Goal: Information Seeking & Learning: Learn about a topic

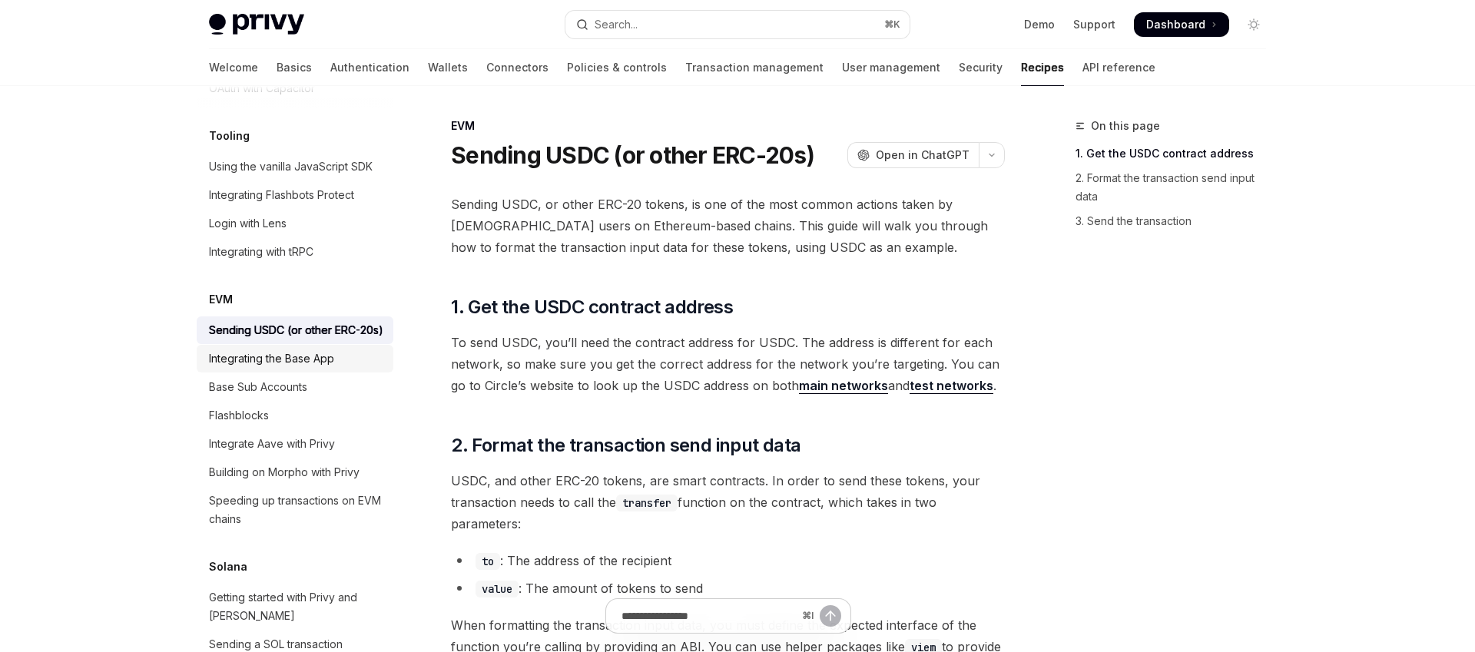
scroll to position [2033, 0]
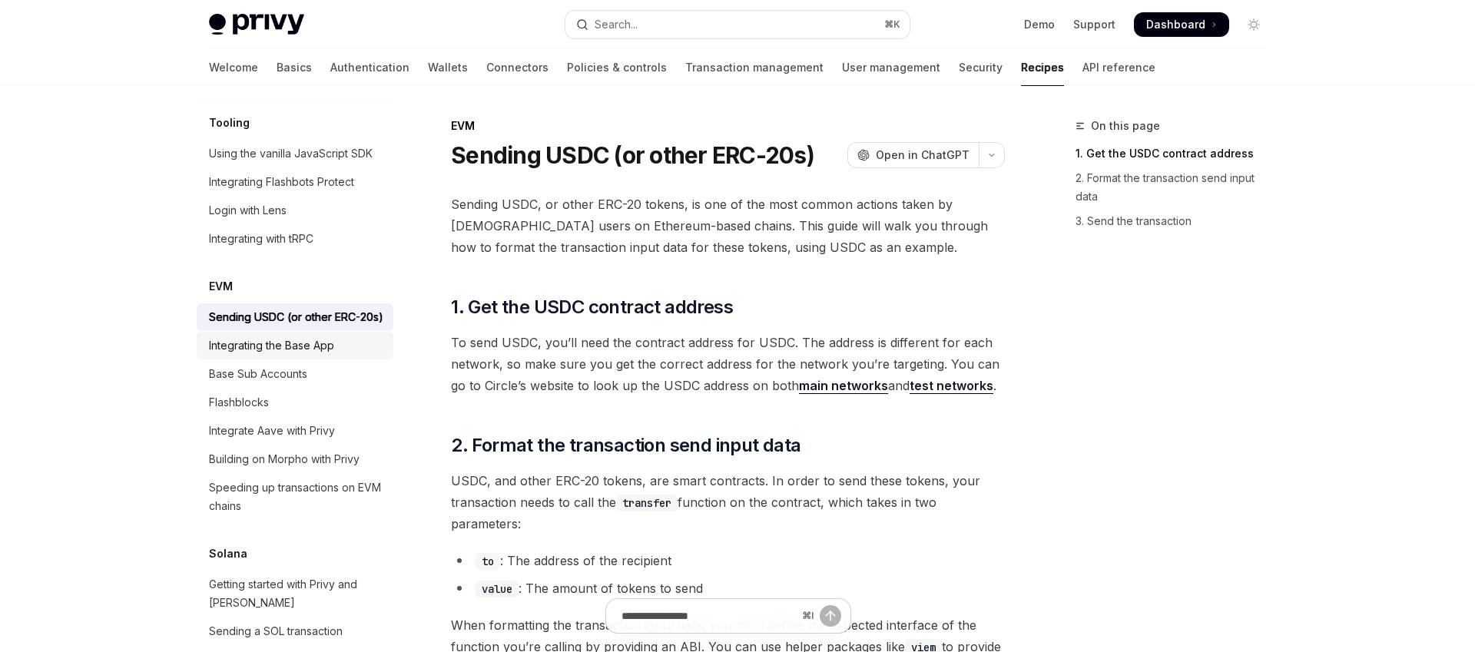
click at [307, 337] on div "Integrating the Base App" at bounding box center [271, 346] width 125 height 18
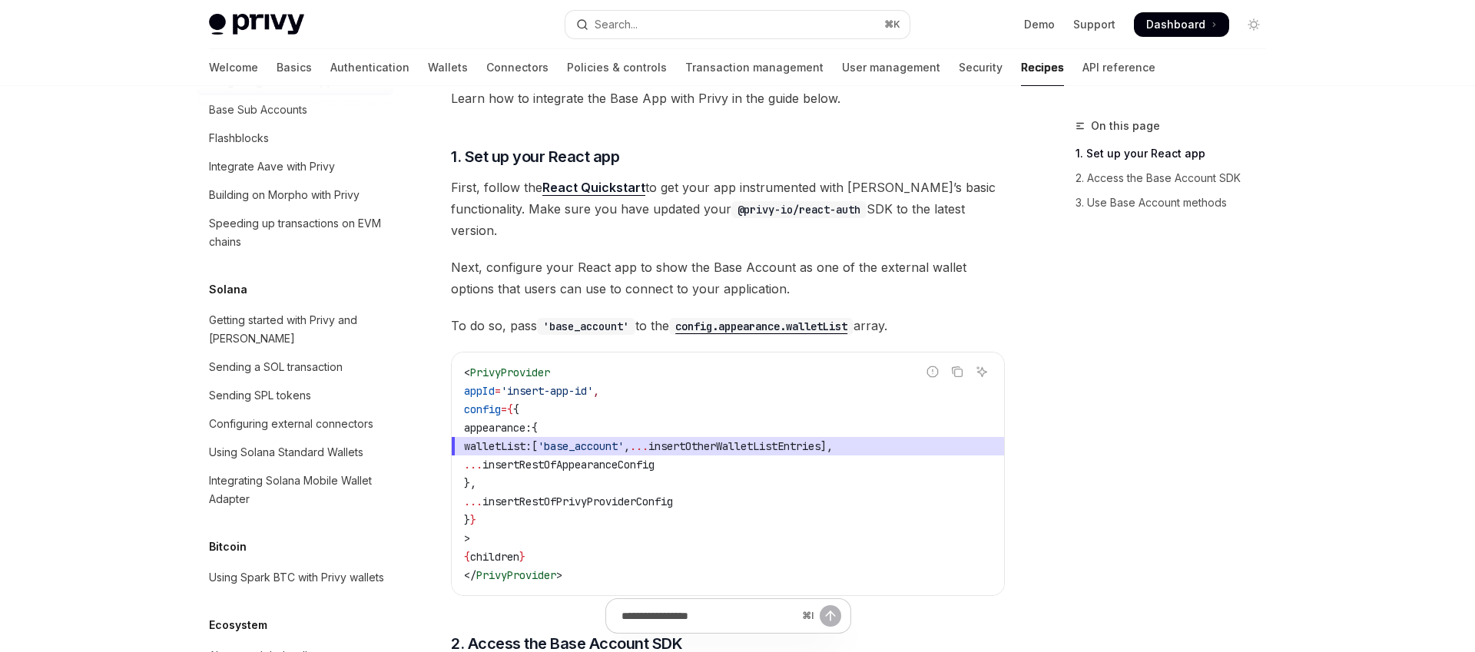
scroll to position [2346, 0]
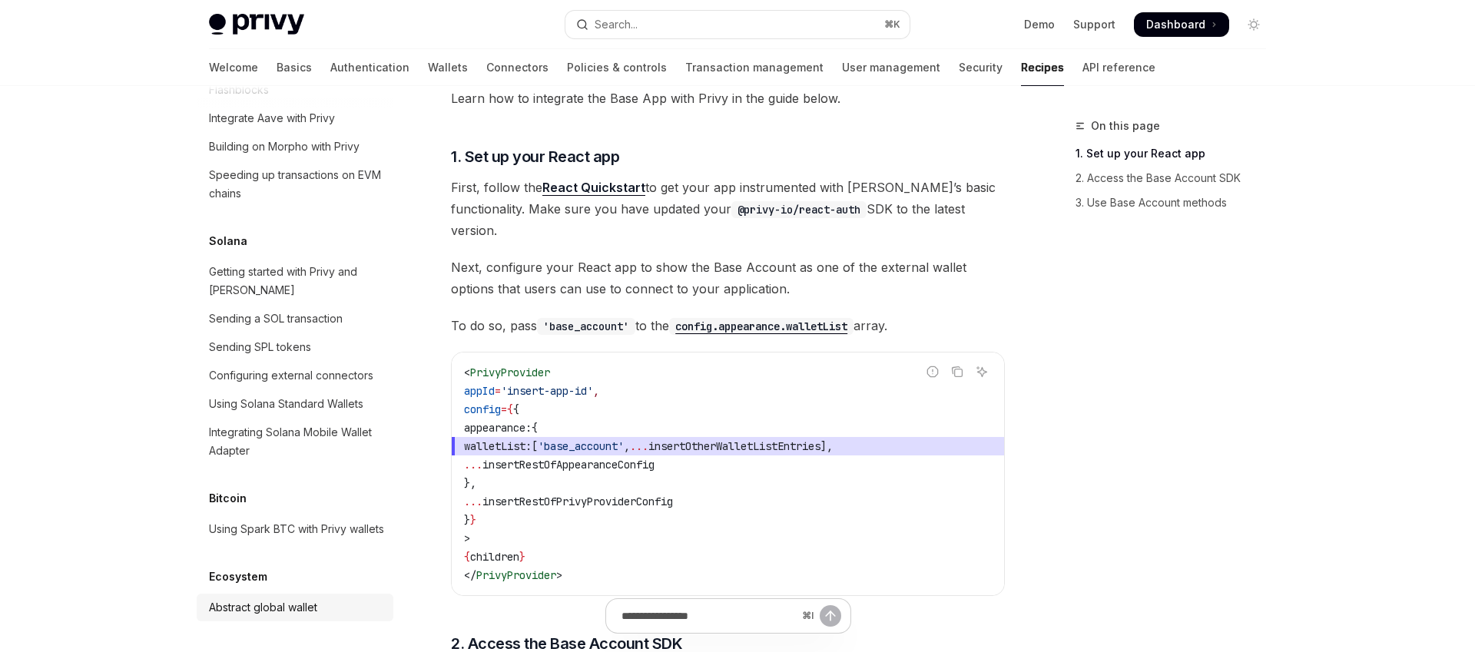
click at [296, 602] on div "Abstract global wallet" at bounding box center [263, 608] width 108 height 18
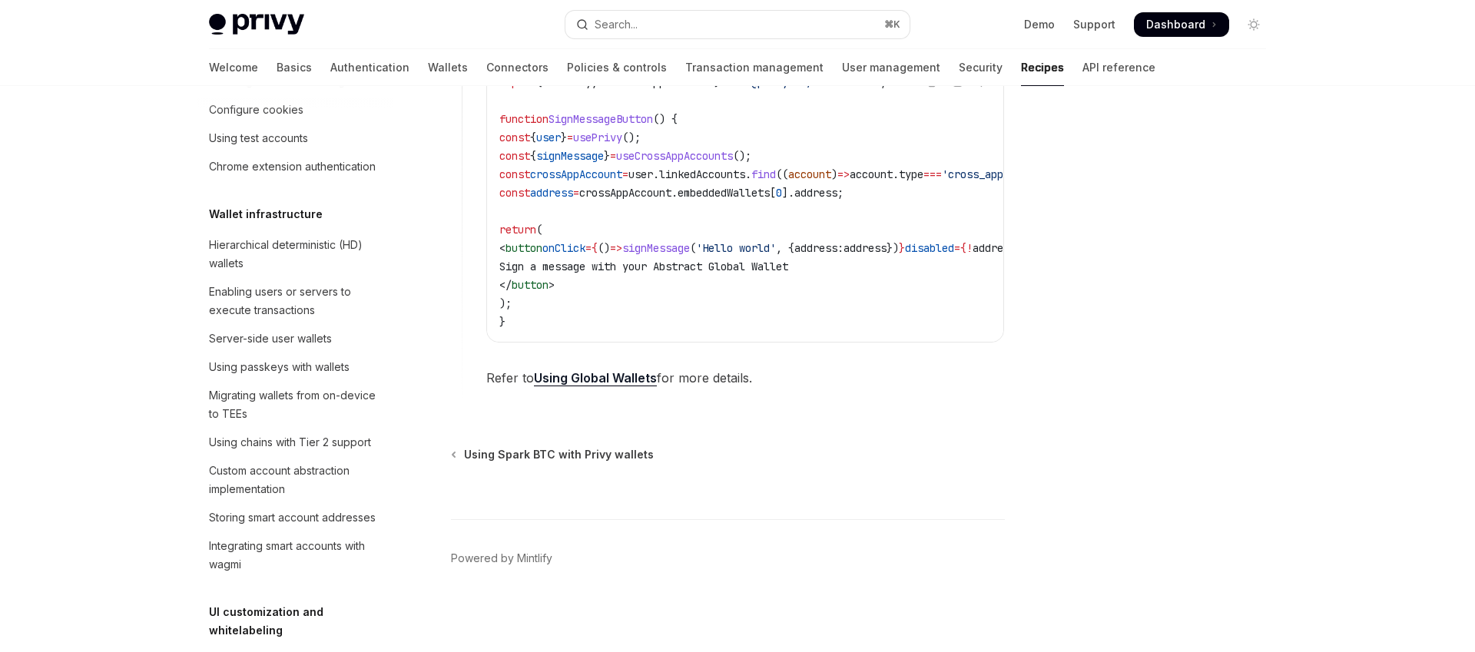
scroll to position [297, 0]
click at [286, 266] on div "Hierarchical deterministic (HD) wallets" at bounding box center [296, 257] width 175 height 37
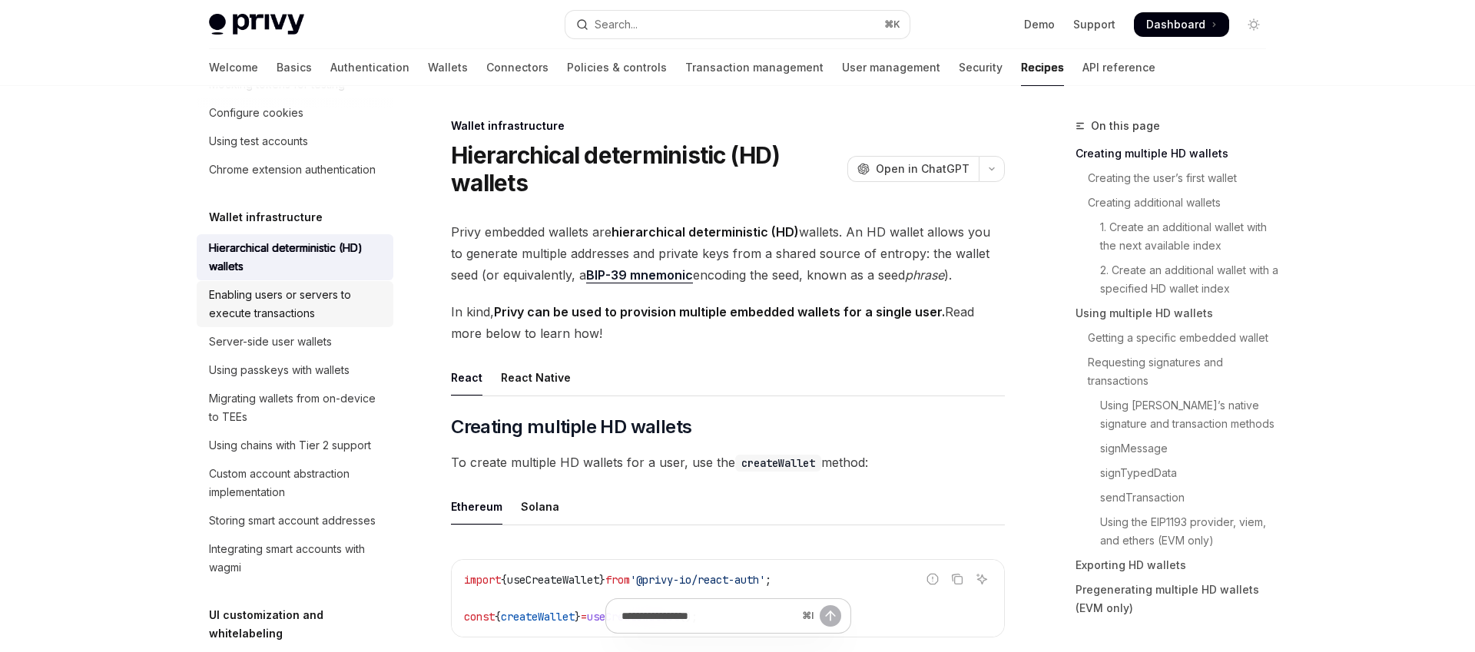
click at [317, 300] on div "Enabling users or servers to execute transactions" at bounding box center [296, 304] width 175 height 37
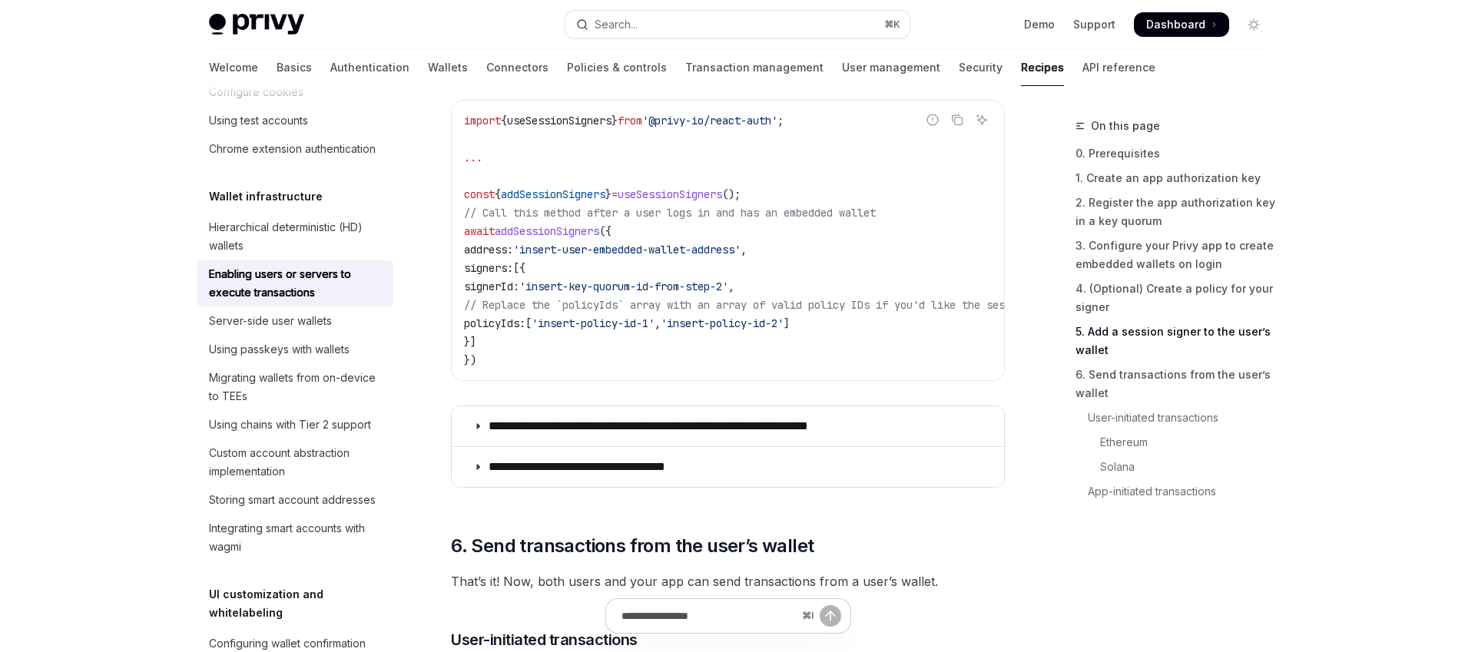
scroll to position [2792, 0]
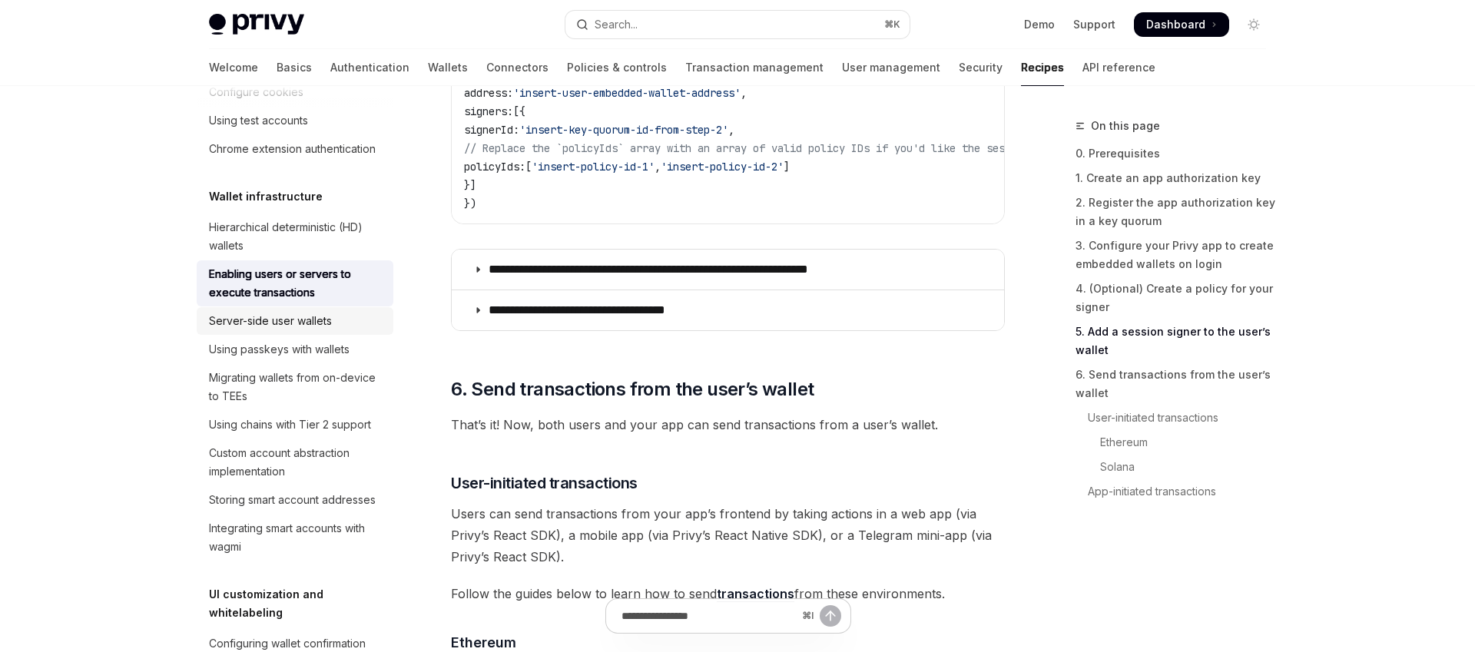
click at [283, 324] on div "Server-side user wallets" at bounding box center [270, 321] width 123 height 18
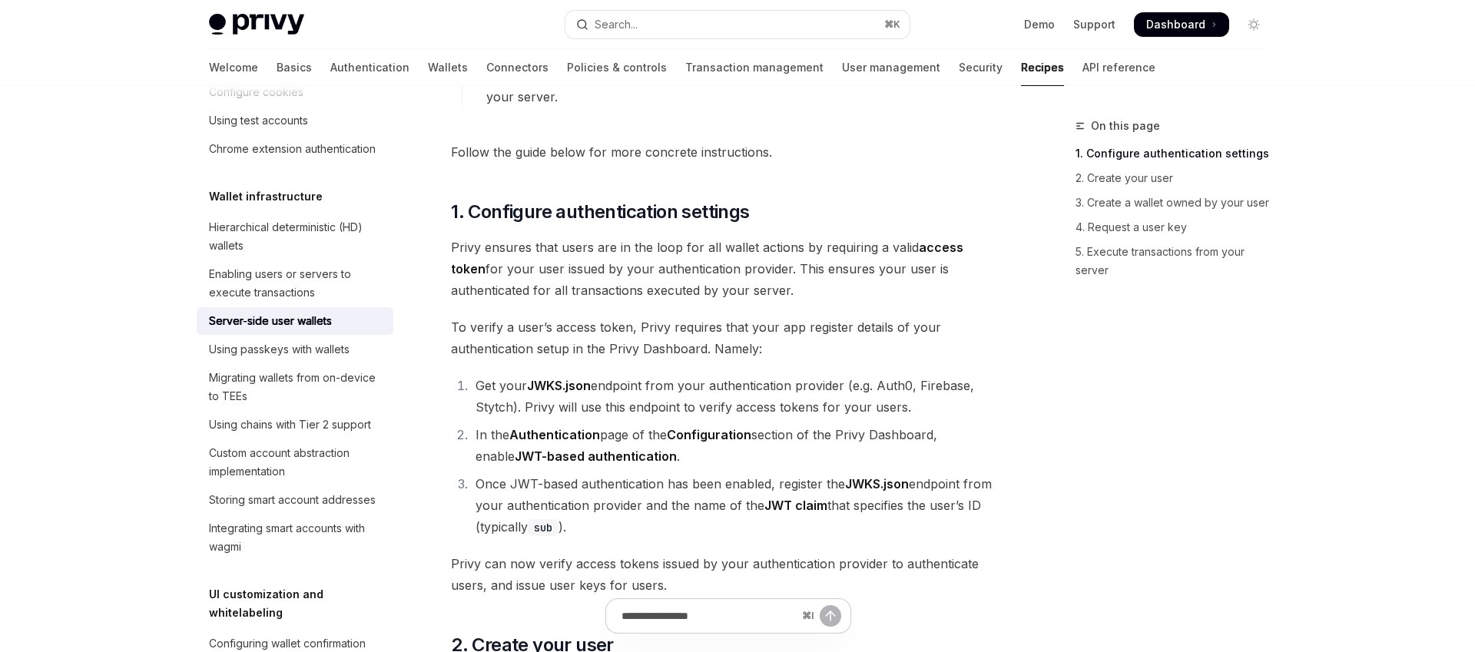
scroll to position [820, 0]
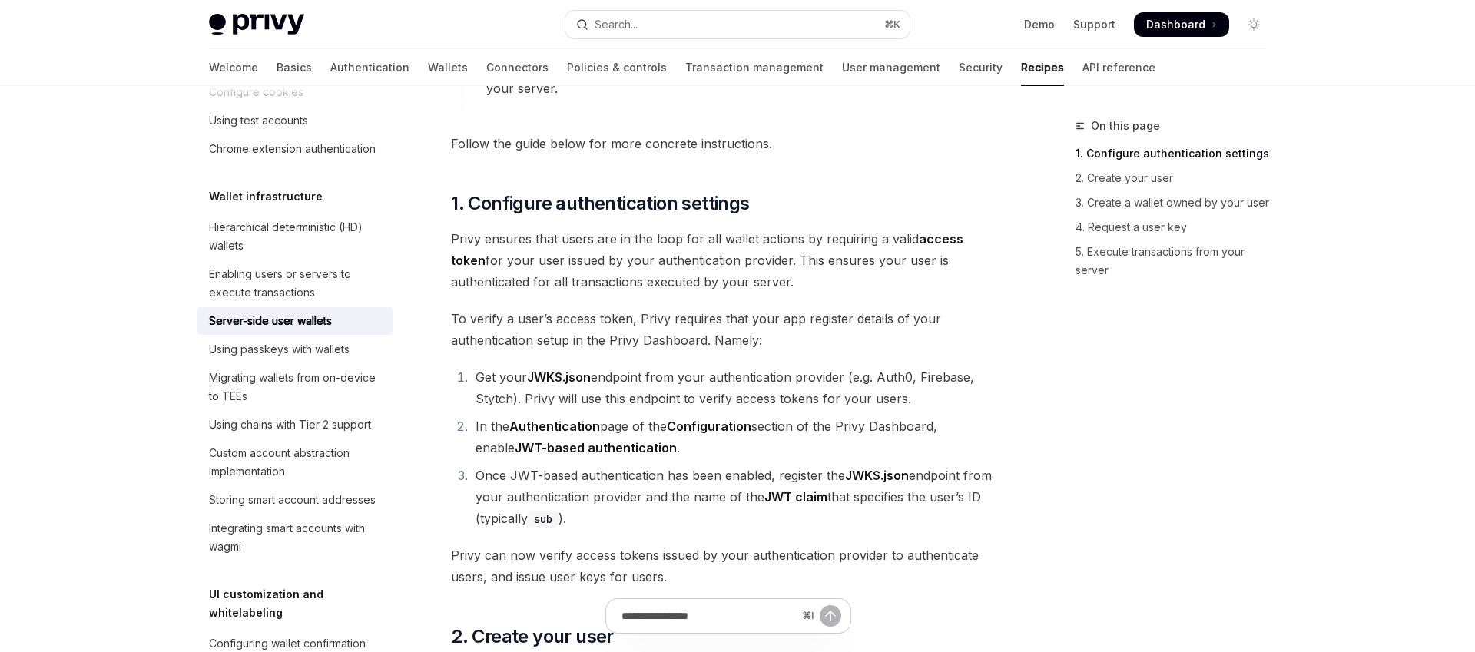
click at [577, 399] on li "Get your JWKS.json endpoint from your authentication provider (e.g. Auth0, Fire…" at bounding box center [738, 388] width 534 height 43
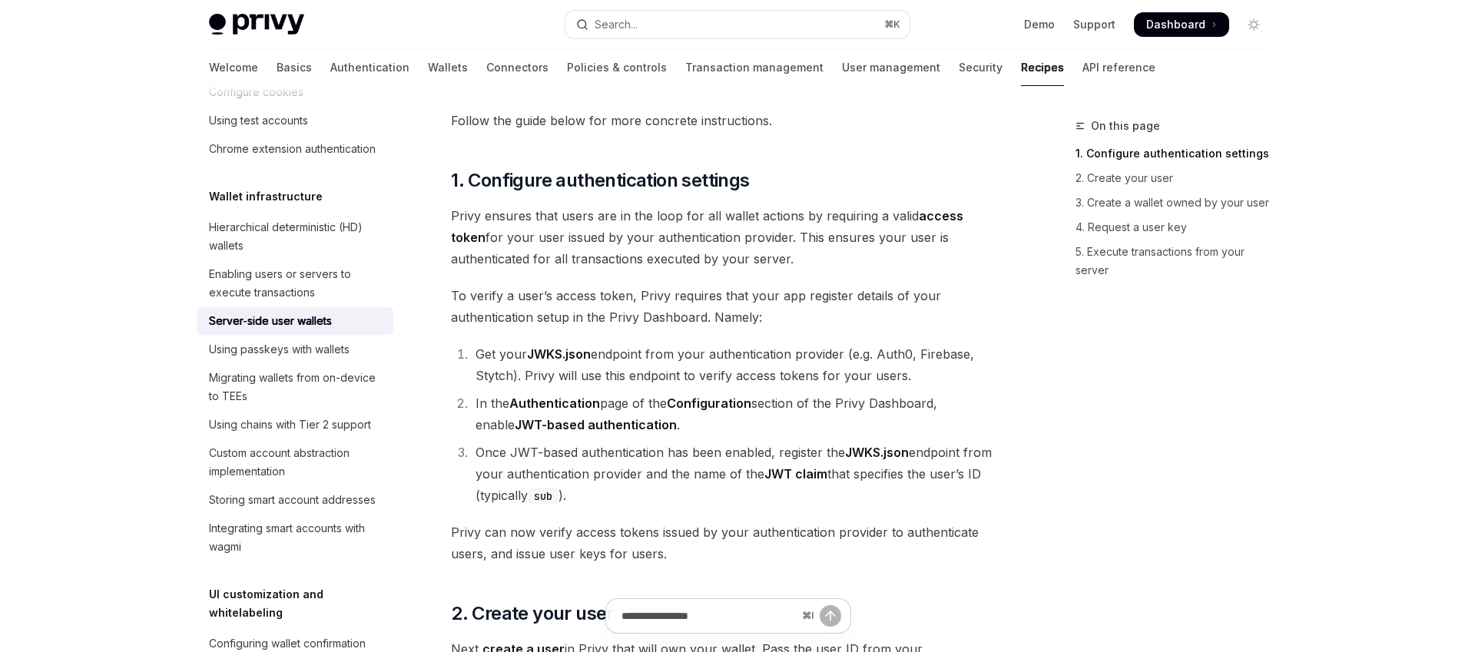
scroll to position [845, 0]
click at [277, 383] on div "Migrating wallets from on-device to TEEs" at bounding box center [296, 387] width 175 height 37
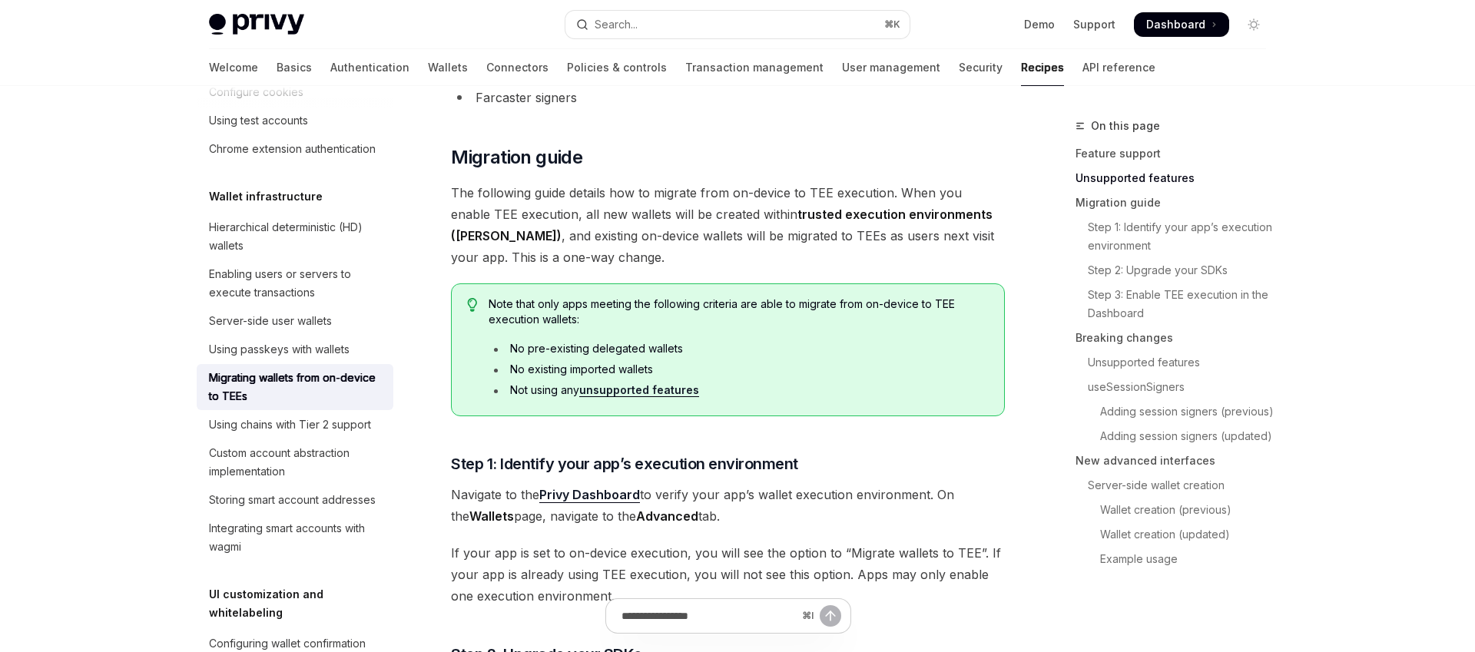
scroll to position [874, 0]
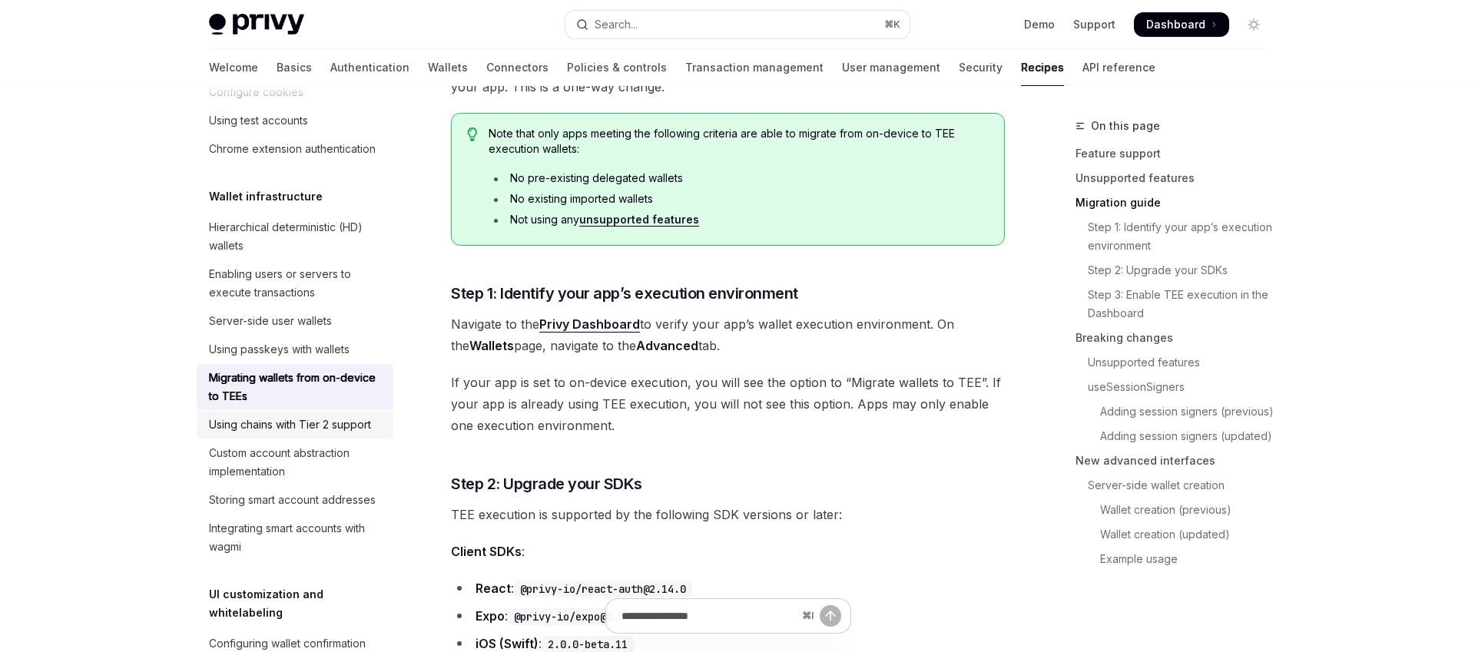
click at [285, 425] on div "Using chains with Tier 2 support" at bounding box center [290, 425] width 162 height 18
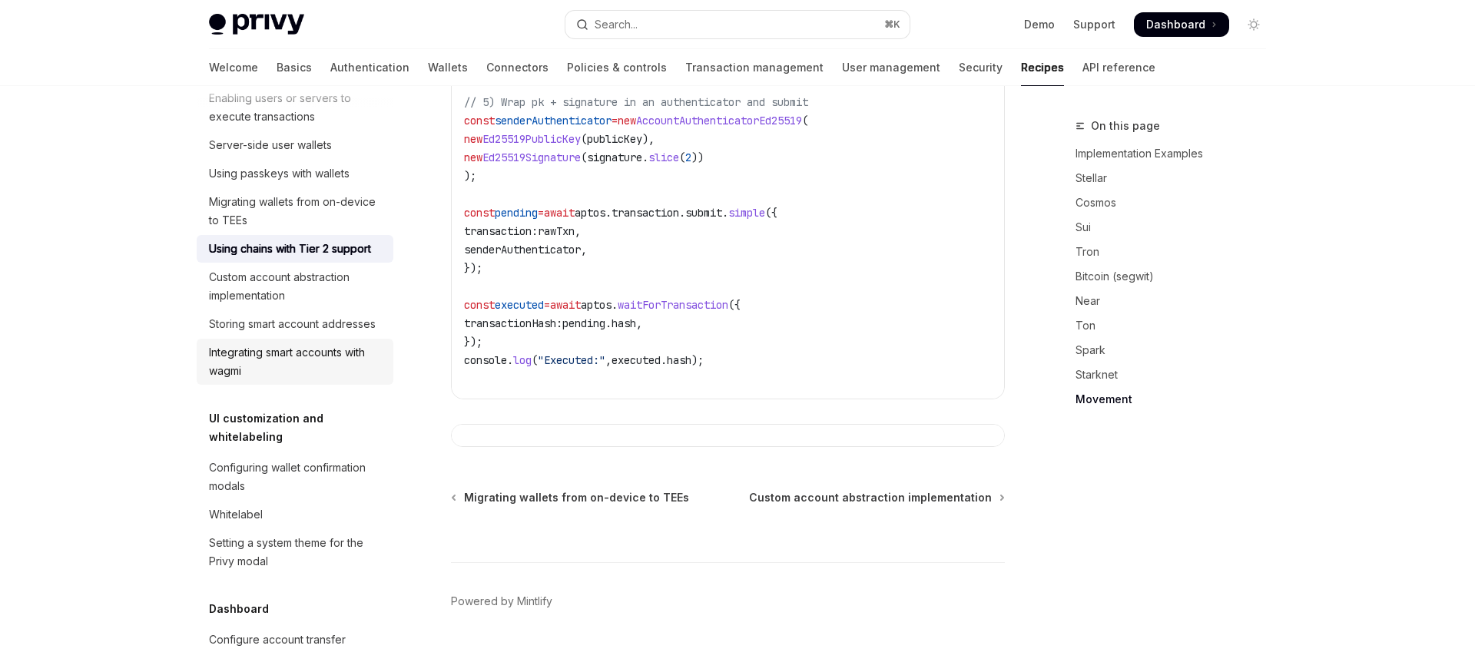
scroll to position [3282, 0]
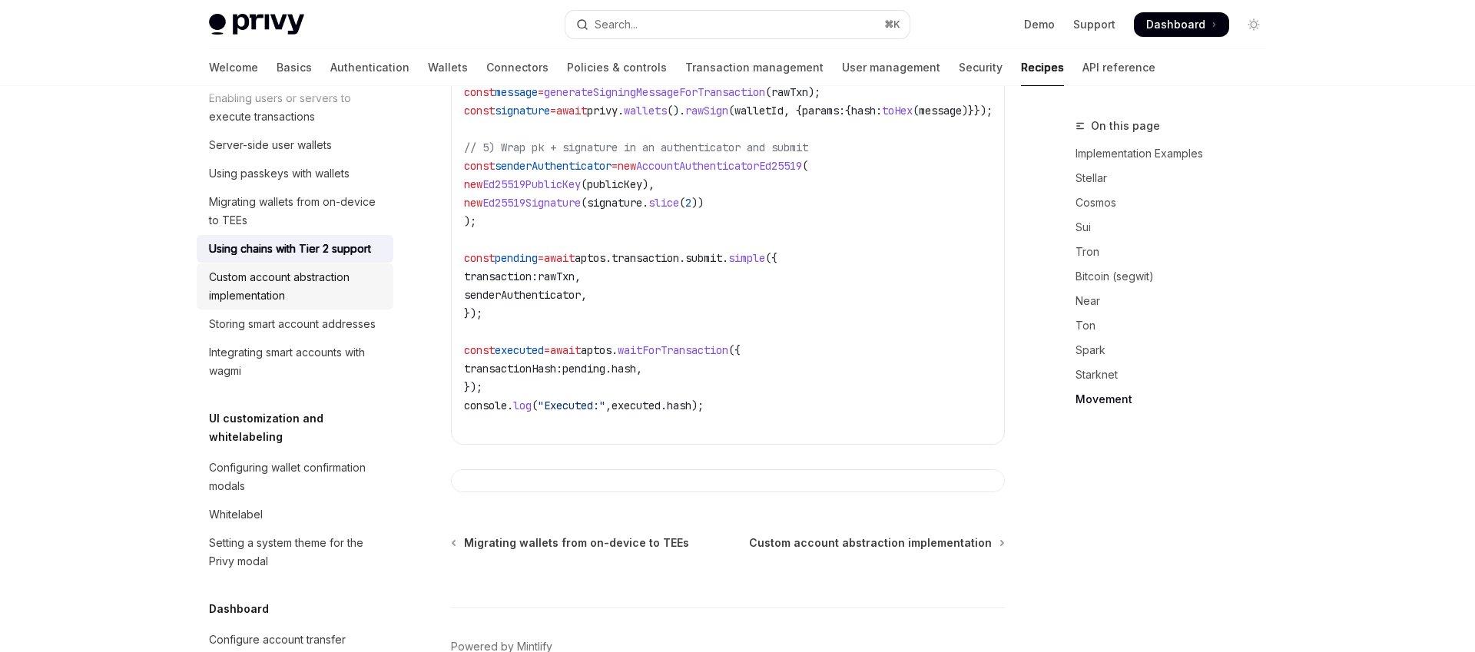
click at [288, 285] on div "Custom account abstraction implementation" at bounding box center [296, 286] width 175 height 37
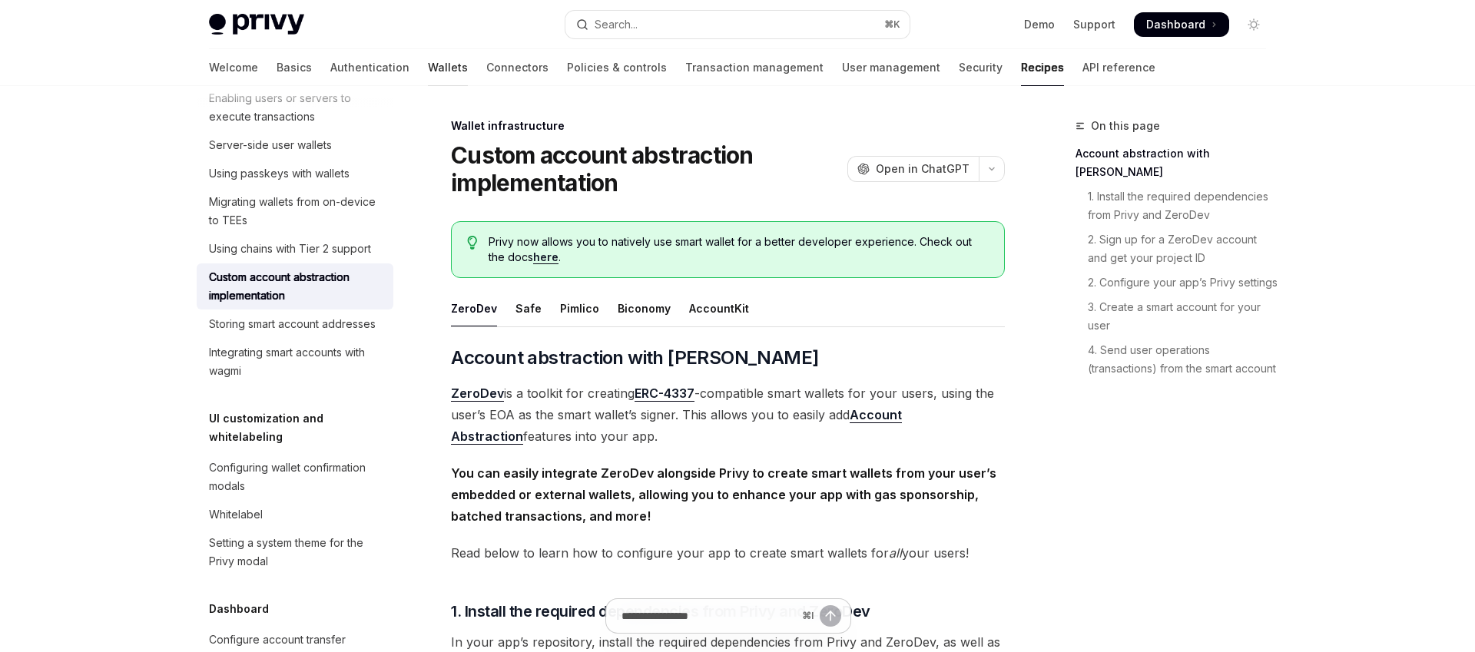
click at [428, 67] on link "Wallets" at bounding box center [448, 67] width 40 height 37
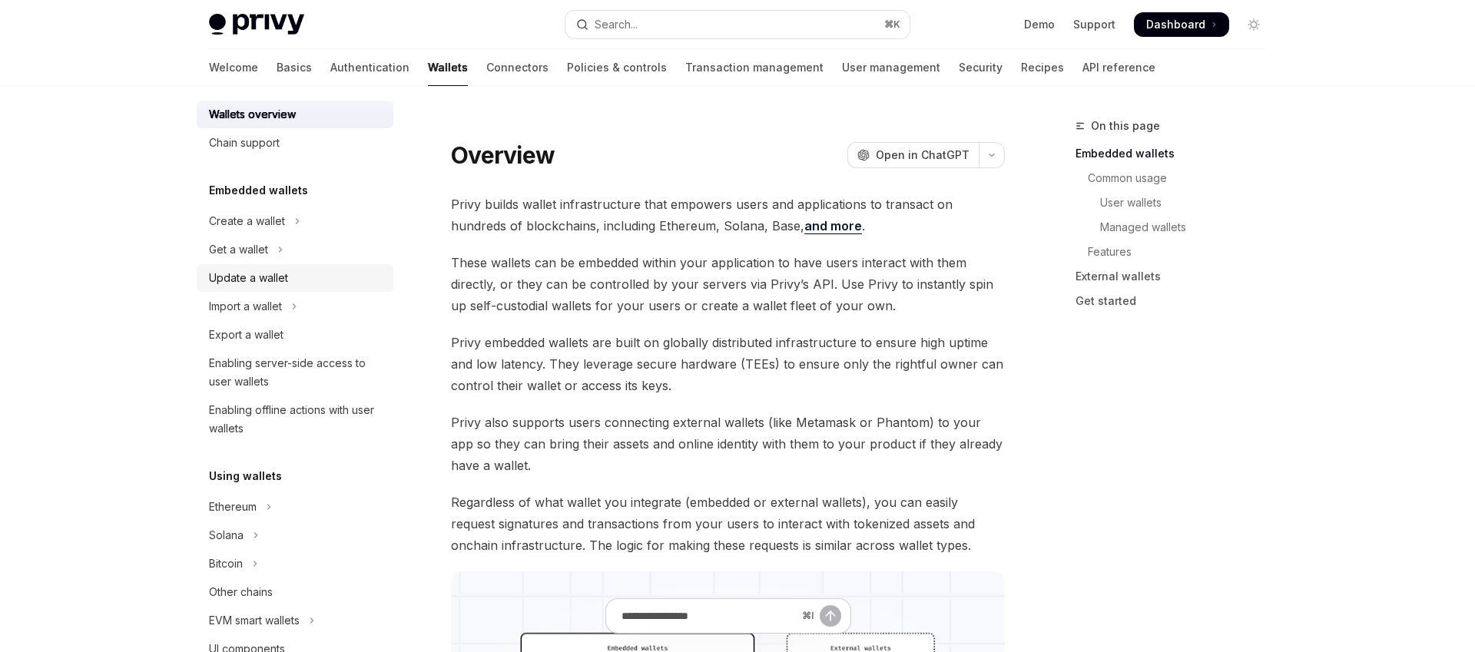
scroll to position [18, 0]
click at [264, 237] on button "Get a wallet" at bounding box center [295, 249] width 197 height 28
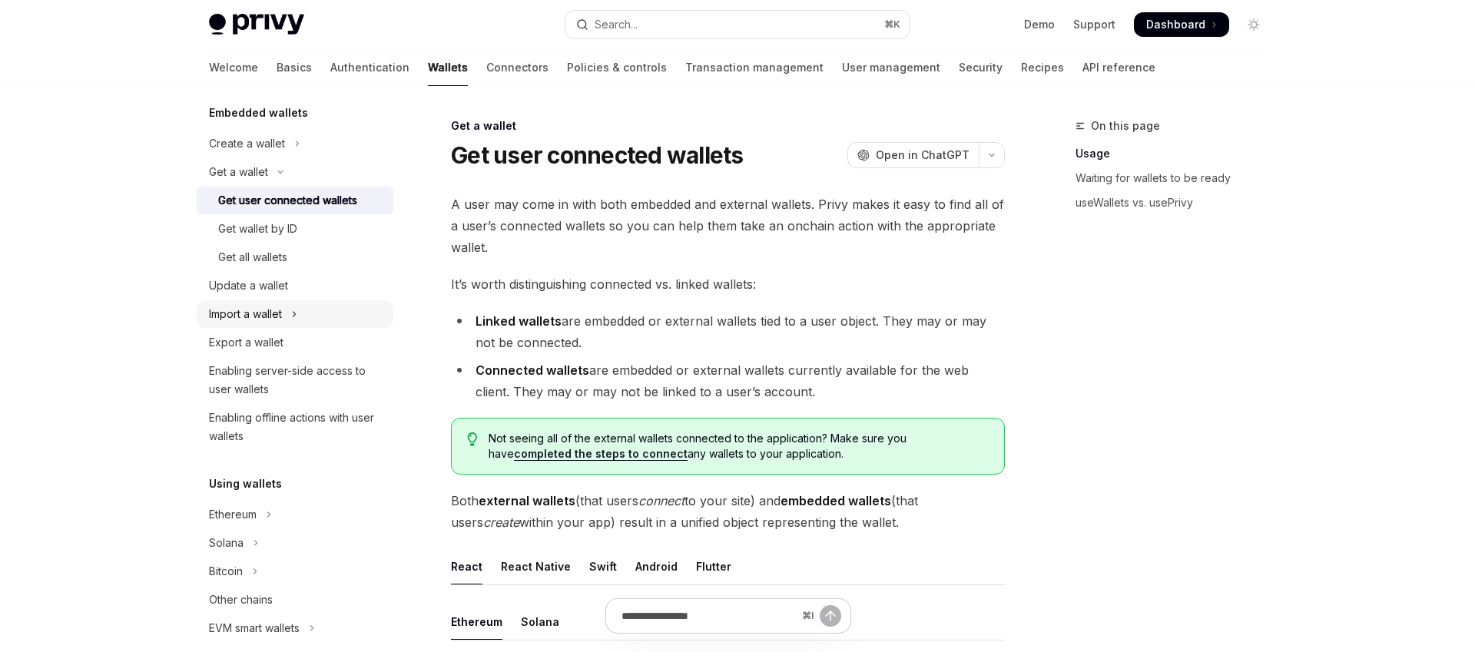
scroll to position [134, 0]
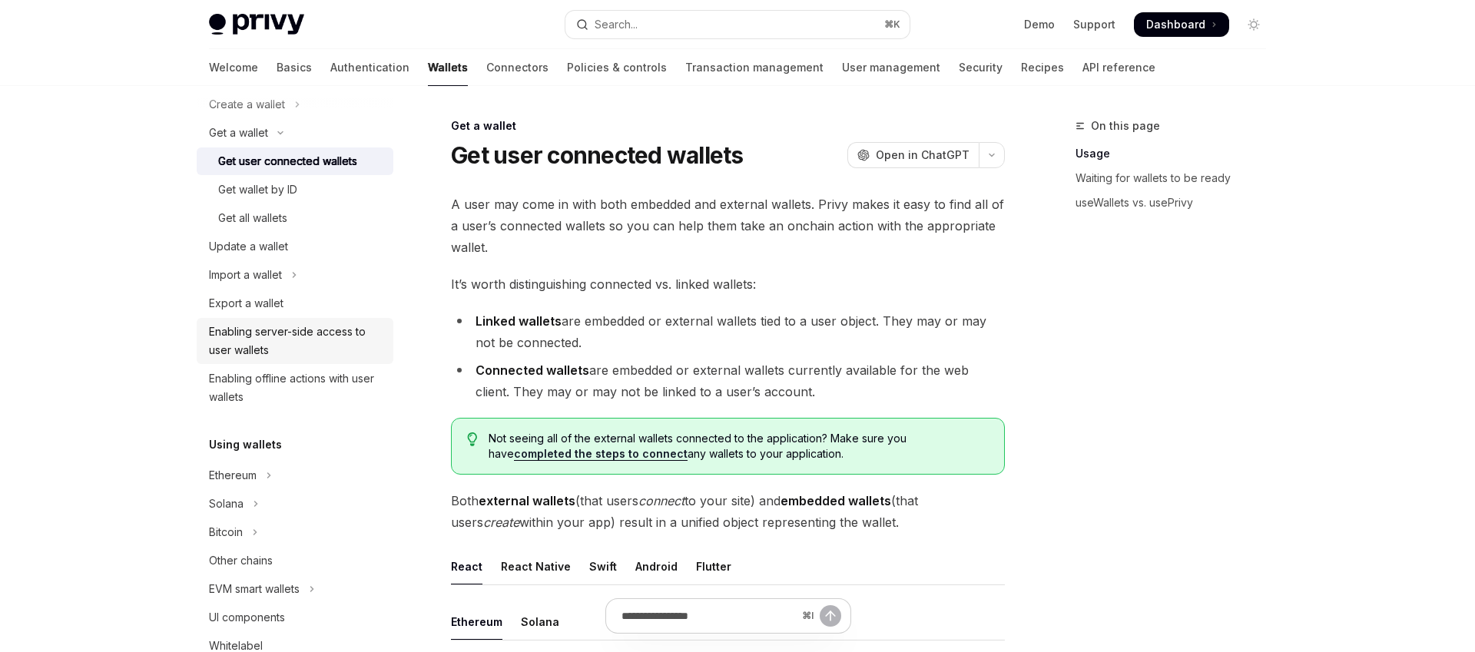
click at [265, 335] on div "Enabling server-side access to user wallets" at bounding box center [296, 341] width 175 height 37
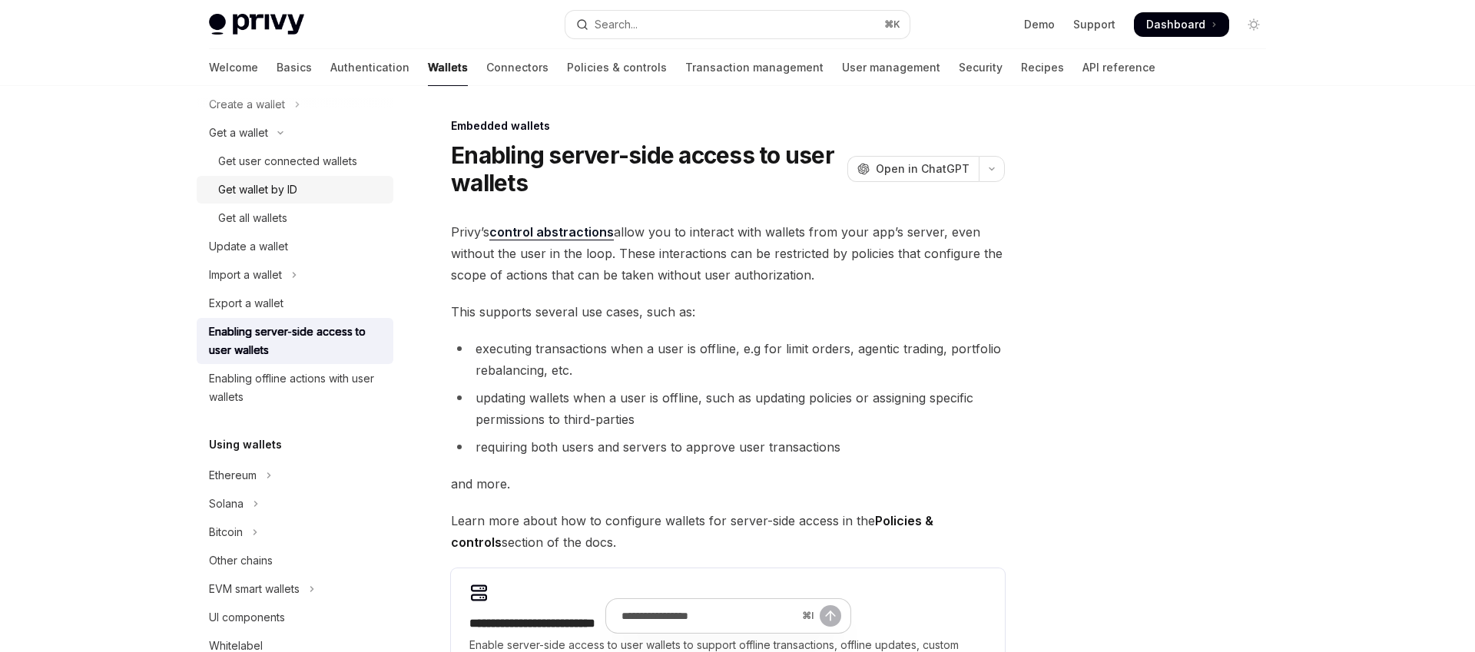
click at [288, 185] on div "Get wallet by ID" at bounding box center [257, 190] width 79 height 18
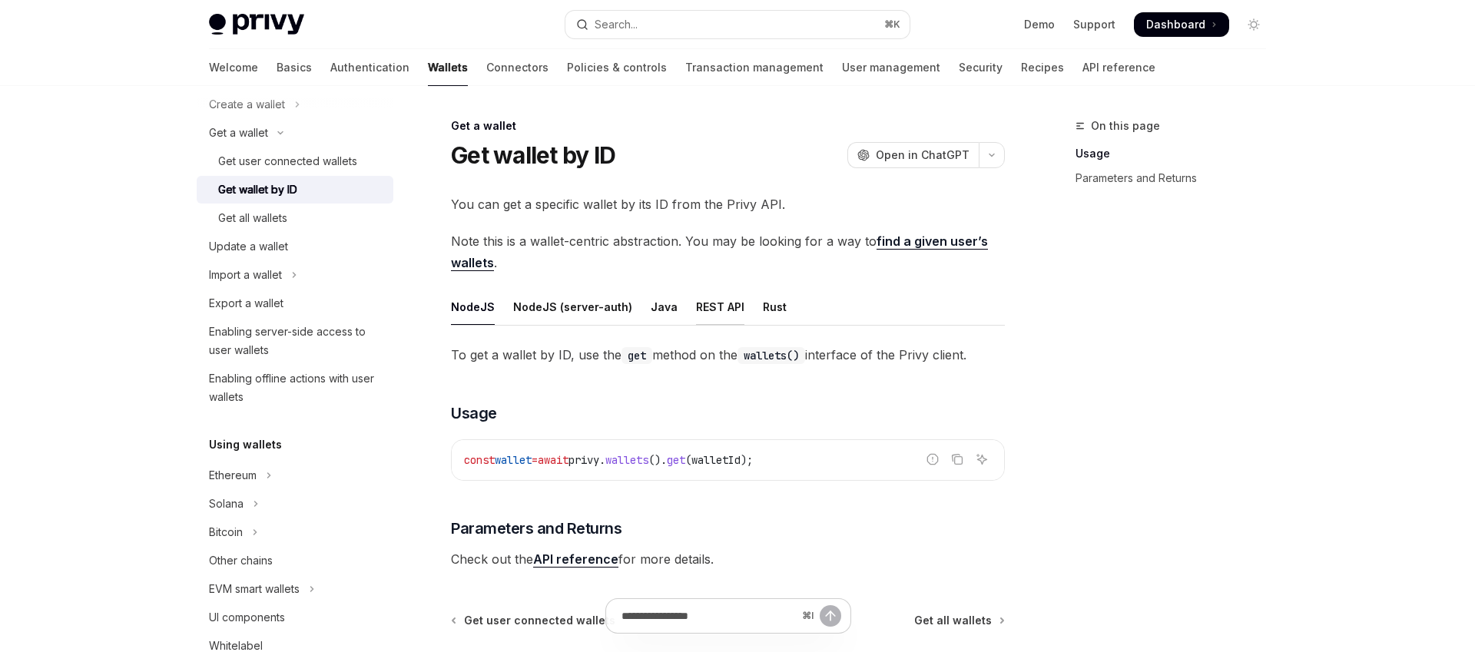
click at [703, 309] on div "REST API" at bounding box center [720, 307] width 48 height 36
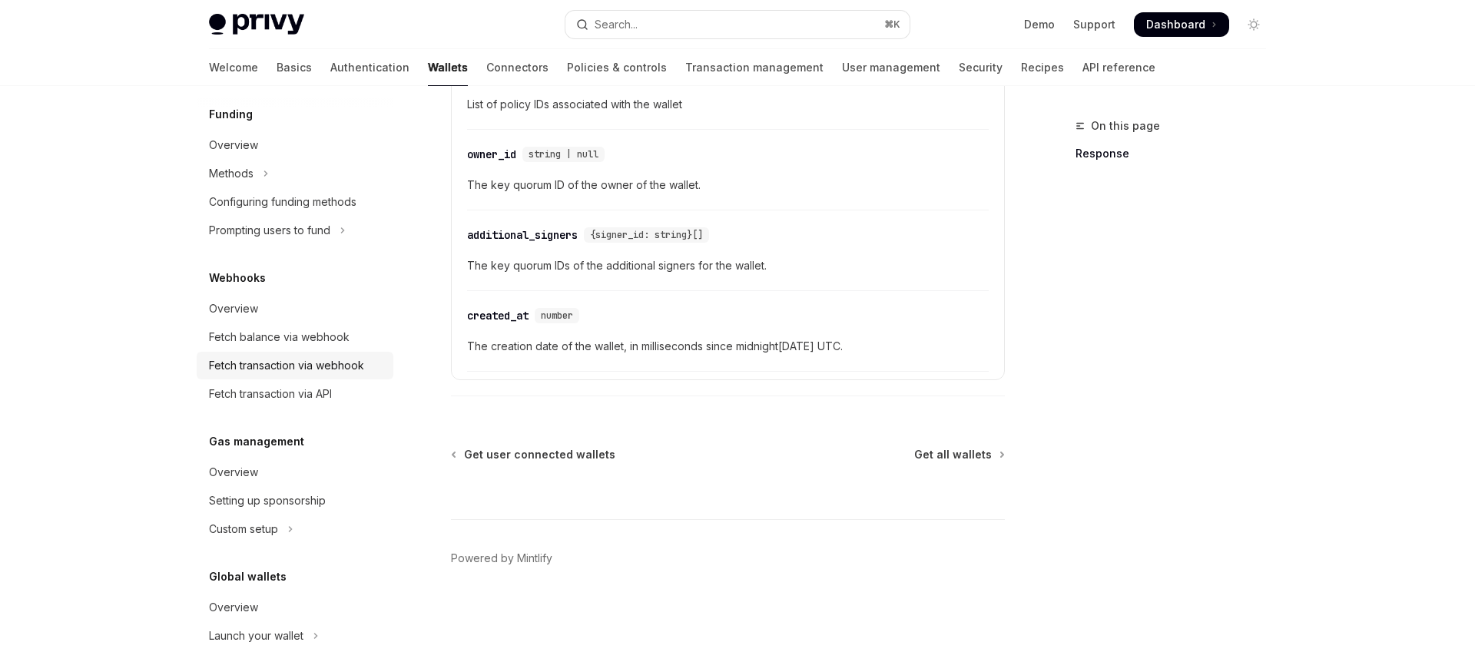
scroll to position [713, 0]
click at [293, 331] on div "Fetch balance via webhook" at bounding box center [279, 338] width 141 height 18
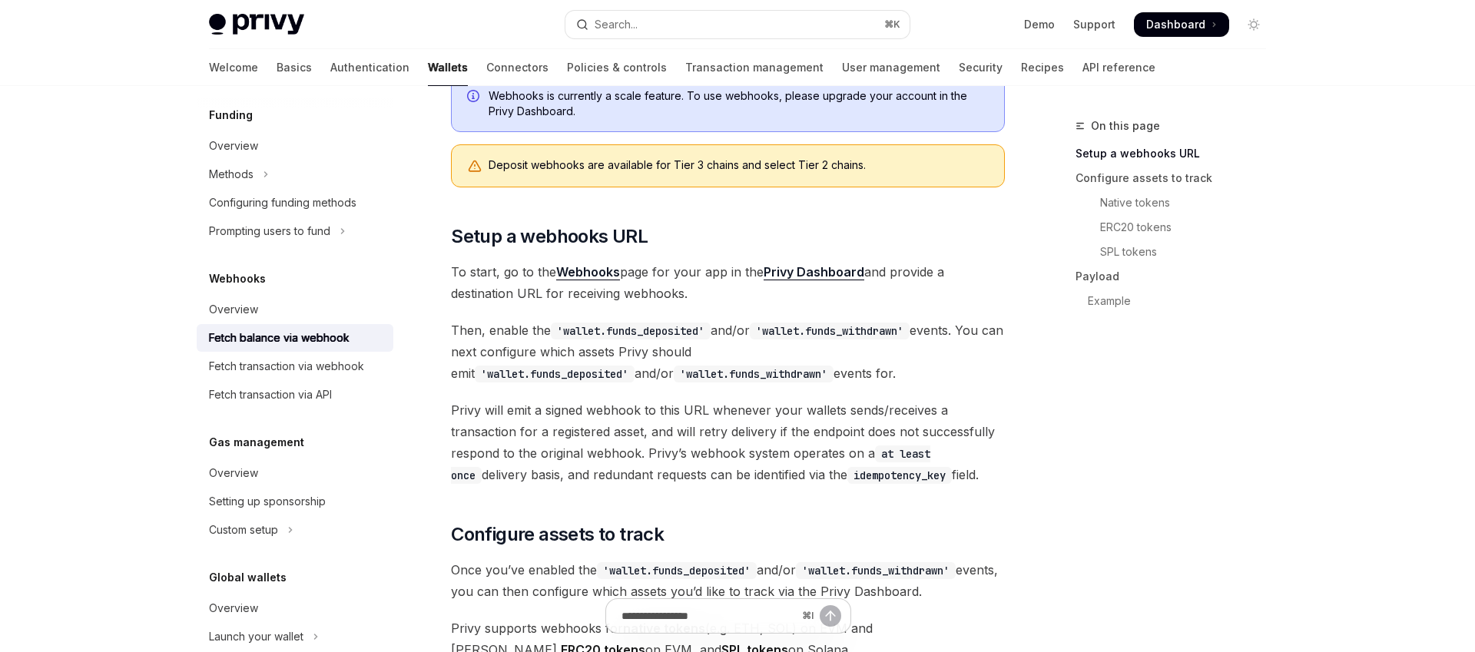
scroll to position [317, 0]
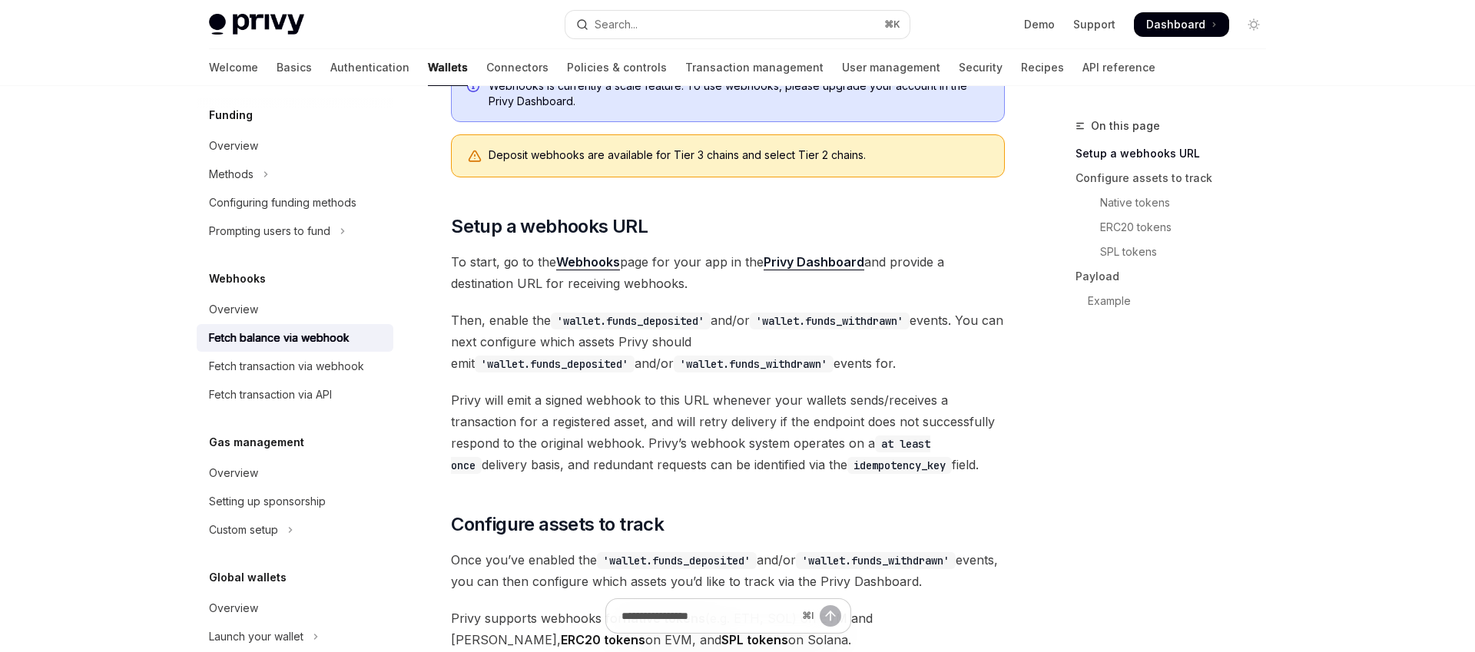
drag, startPoint x: 529, startPoint y: 260, endPoint x: 735, endPoint y: 284, distance: 208.1
click at [735, 284] on span "To start, go to the Webhooks page for your app in the Privy Dashboard and provi…" at bounding box center [728, 272] width 554 height 43
drag, startPoint x: 447, startPoint y: 283, endPoint x: 712, endPoint y: 286, distance: 264.4
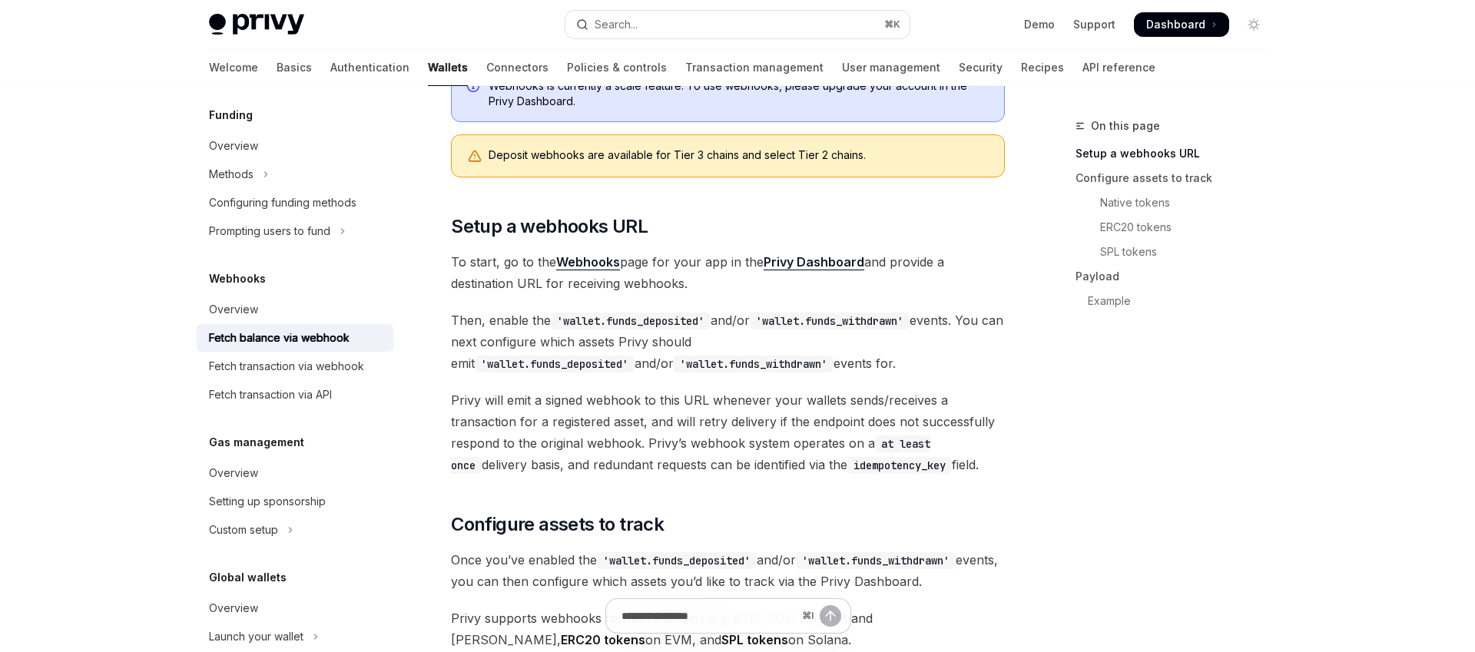
click at [712, 286] on span "To start, go to the Webhooks page for your app in the Privy Dashboard and provi…" at bounding box center [728, 272] width 554 height 43
drag, startPoint x: 732, startPoint y: 288, endPoint x: 582, endPoint y: 288, distance: 149.8
click at [582, 288] on span "To start, go to the Webhooks page for your app in the Privy Dashboard and provi…" at bounding box center [728, 272] width 554 height 43
drag, startPoint x: 483, startPoint y: 346, endPoint x: 727, endPoint y: 339, distance: 244.5
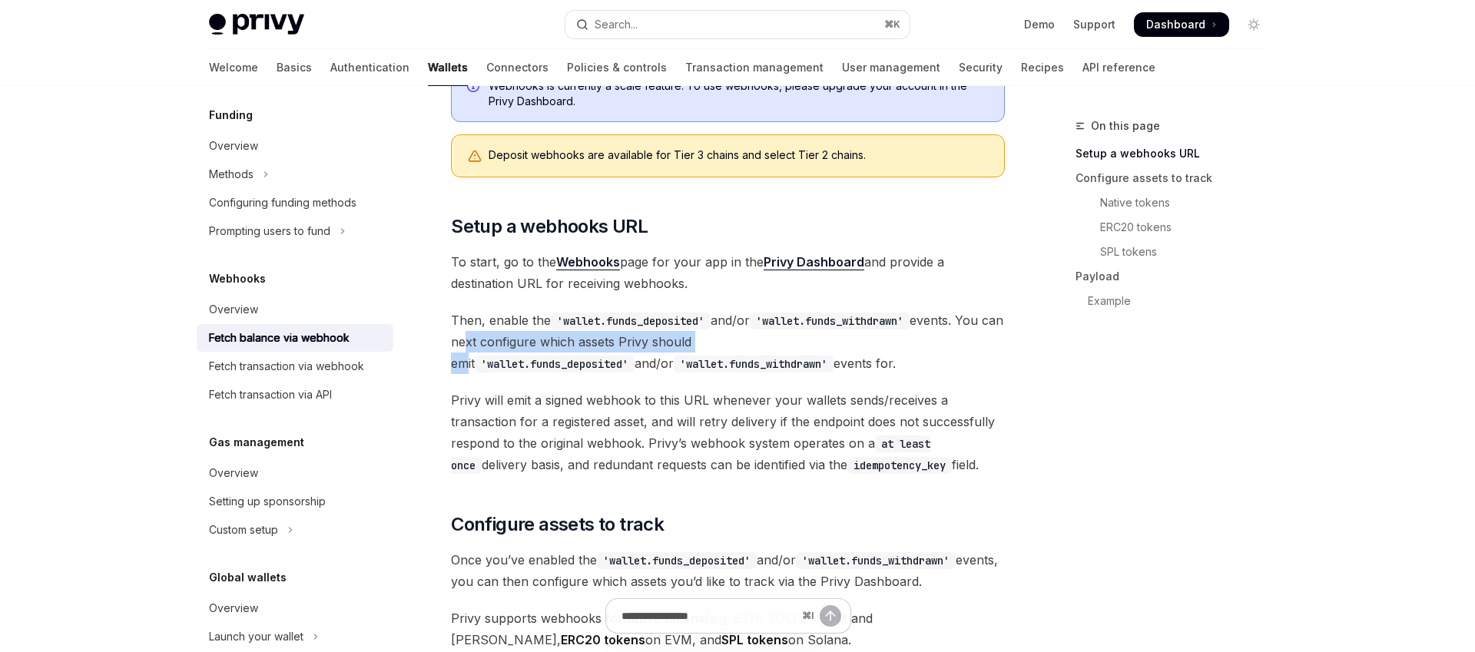
click at [727, 339] on span "Then, enable the 'wallet.funds_deposited' and/or 'wallet.funds_withdrawn' event…" at bounding box center [728, 342] width 554 height 65
drag, startPoint x: 621, startPoint y: 342, endPoint x: 735, endPoint y: 341, distance: 113.7
click at [735, 341] on span "Then, enable the 'wallet.funds_deposited' and/or 'wallet.funds_withdrawn' event…" at bounding box center [728, 342] width 554 height 65
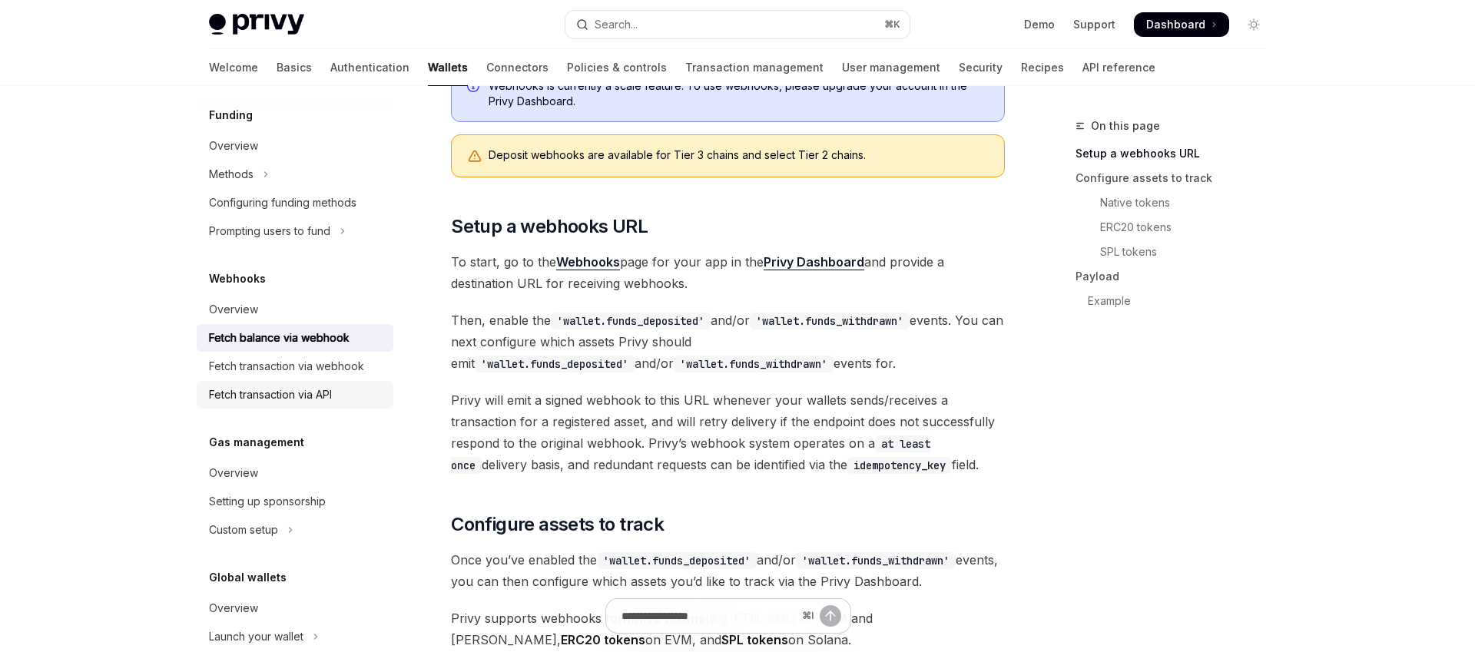
click at [314, 393] on div "Fetch transaction via API" at bounding box center [270, 395] width 123 height 18
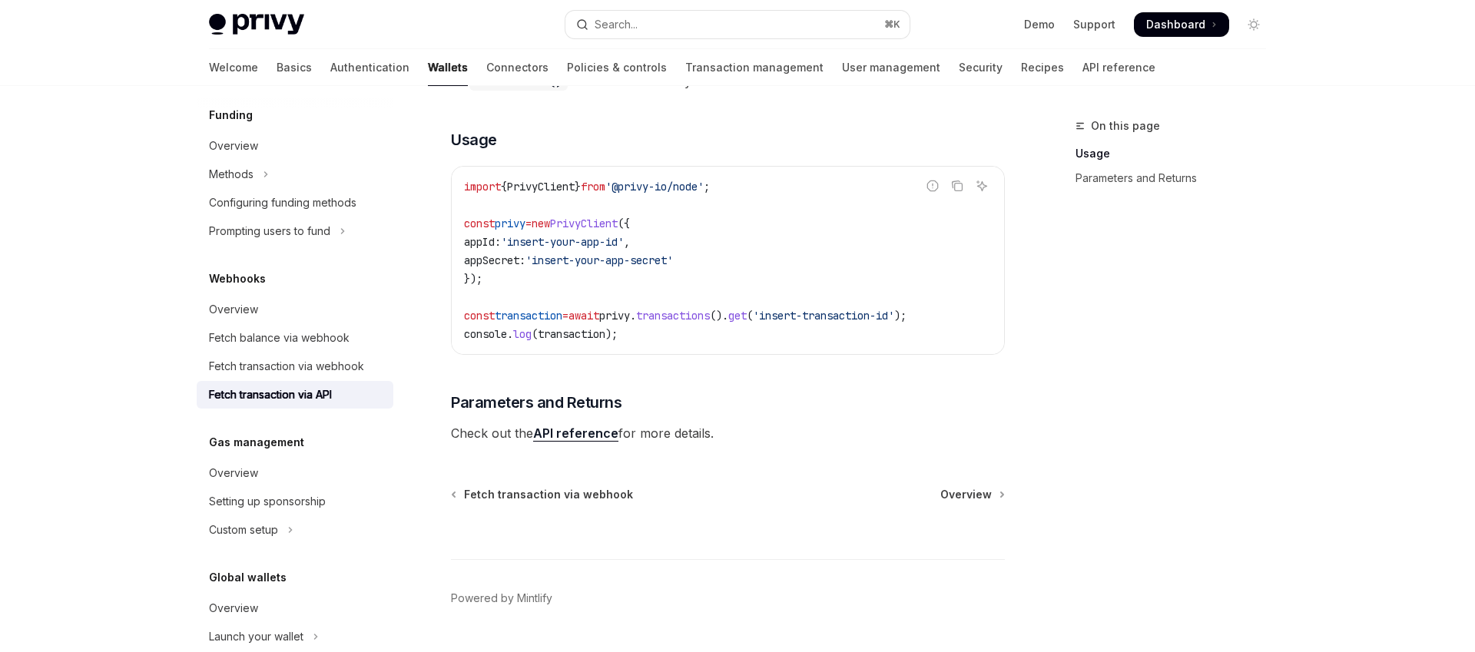
scroll to position [409, 0]
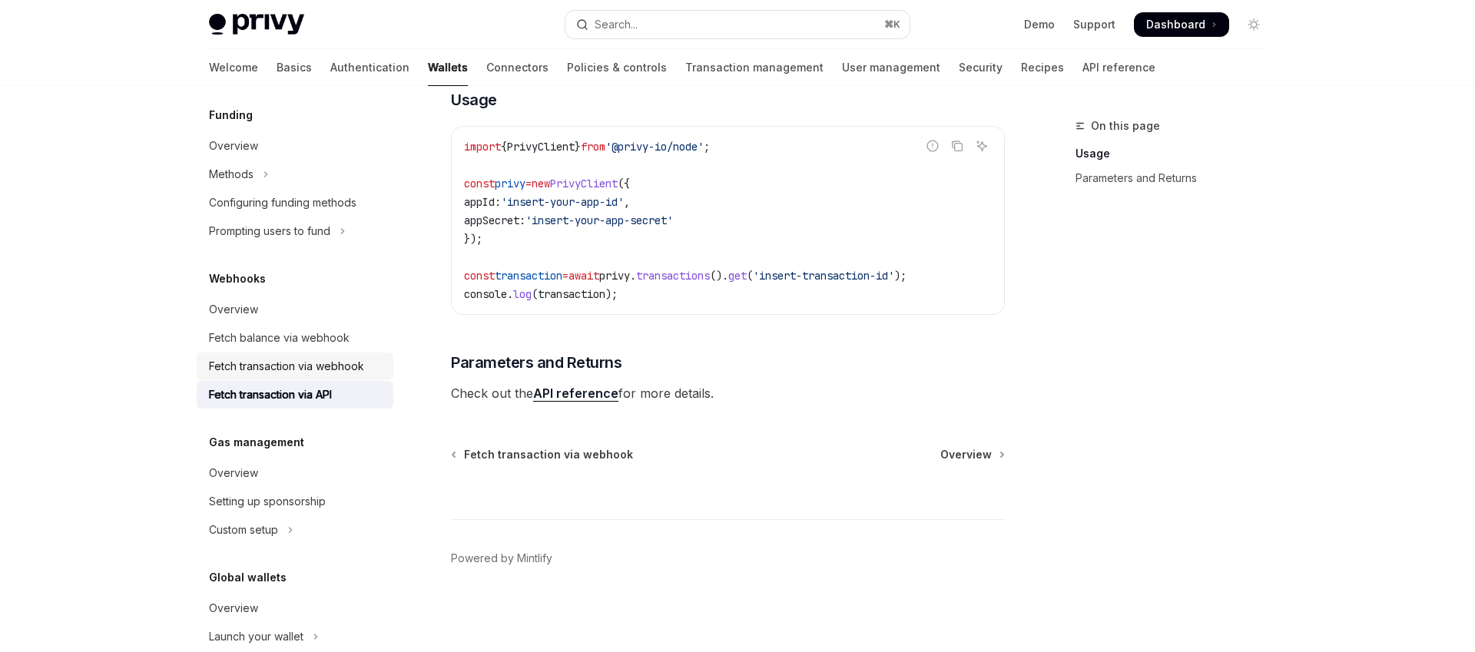
click at [294, 357] on div "Fetch transaction via webhook" at bounding box center [286, 366] width 155 height 18
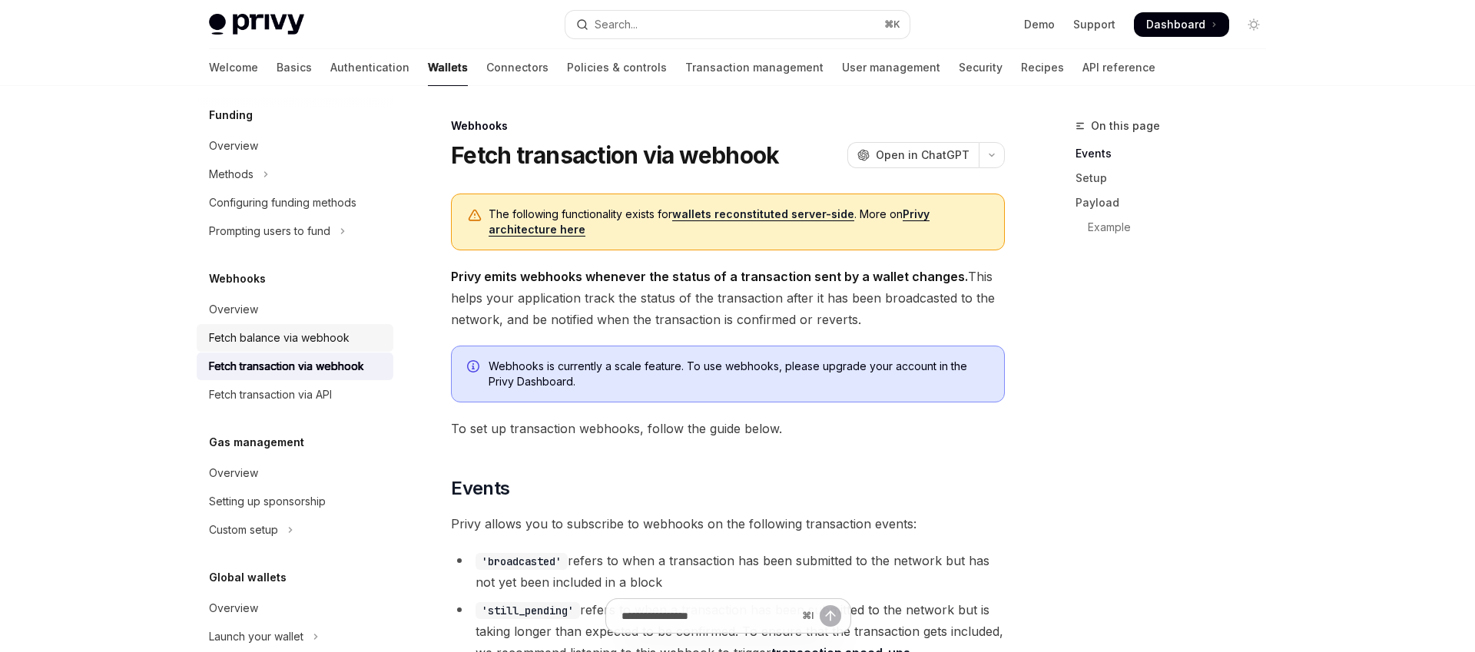
click at [300, 344] on div "Fetch balance via webhook" at bounding box center [279, 338] width 141 height 18
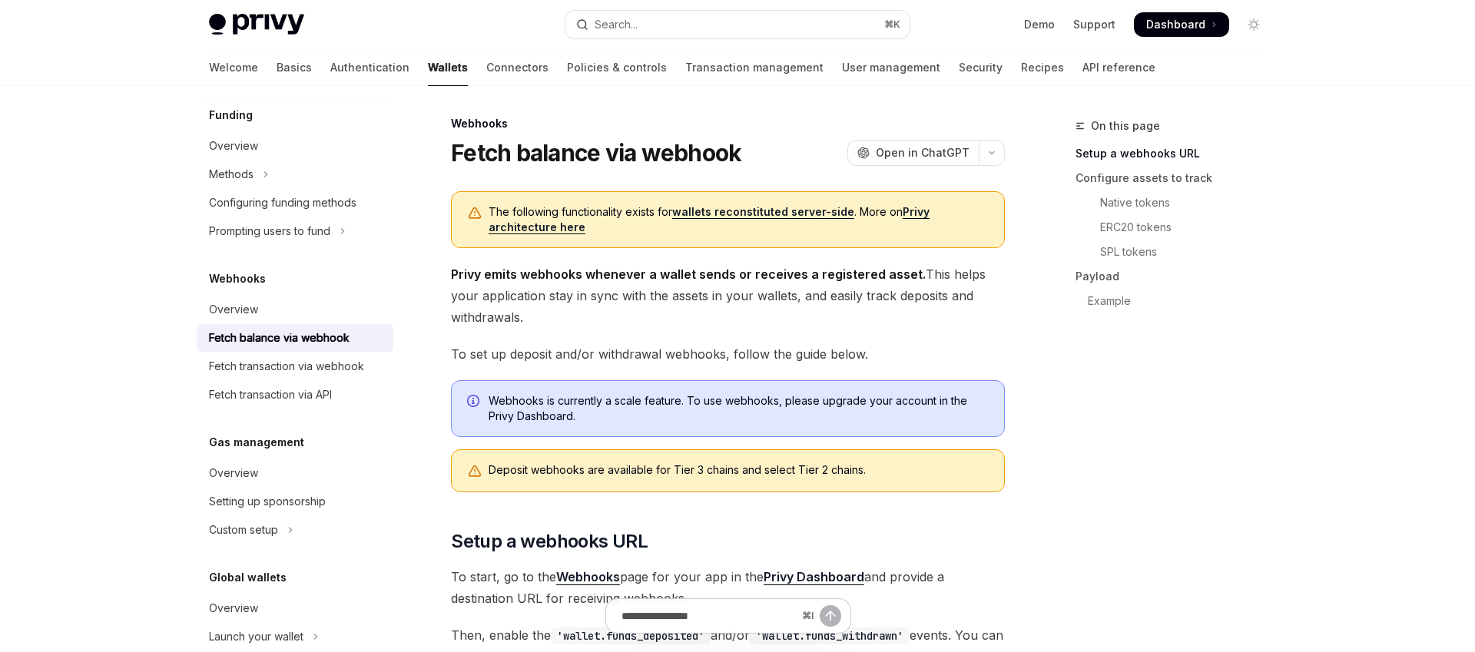
scroll to position [3, 0]
drag, startPoint x: 437, startPoint y: 297, endPoint x: 681, endPoint y: 294, distance: 243.6
click at [681, 294] on span "Privy emits webhooks whenever a wallet sends or receives a registered asset. Th…" at bounding box center [728, 295] width 554 height 65
drag, startPoint x: 718, startPoint y: 294, endPoint x: 894, endPoint y: 329, distance: 179.3
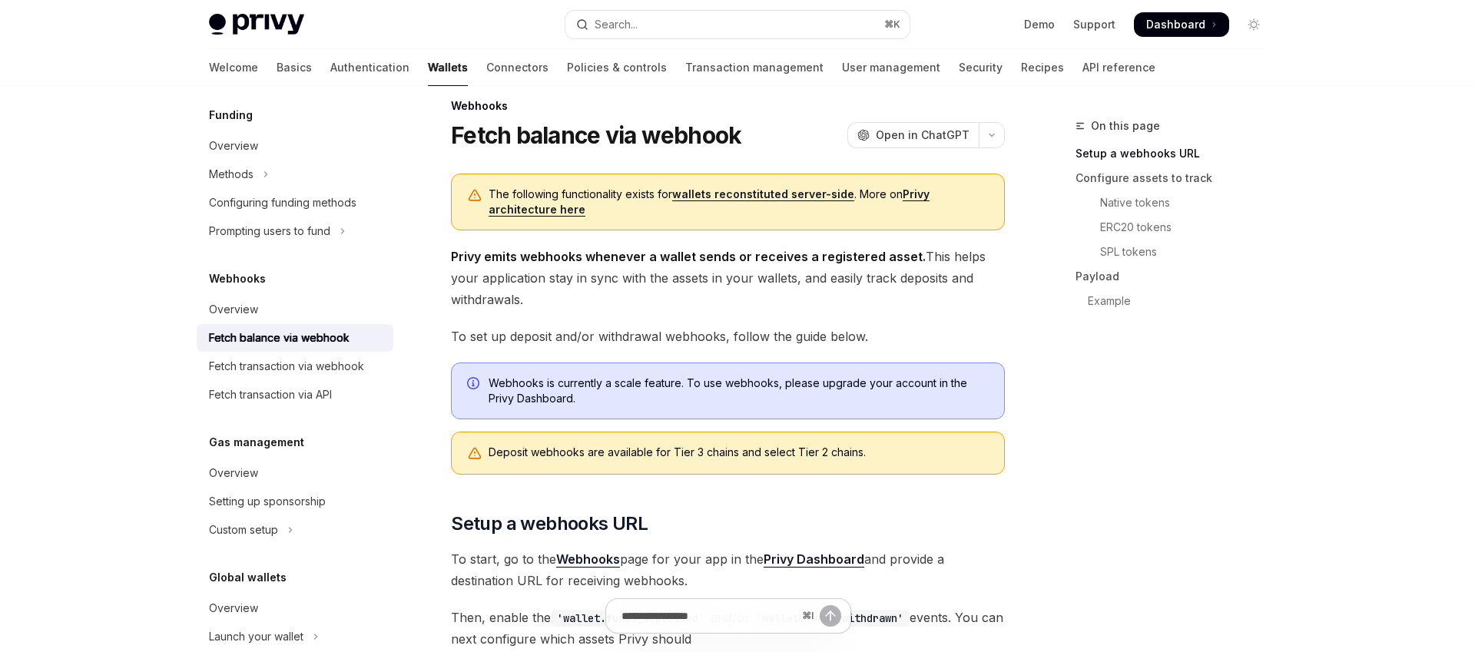
scroll to position [25, 0]
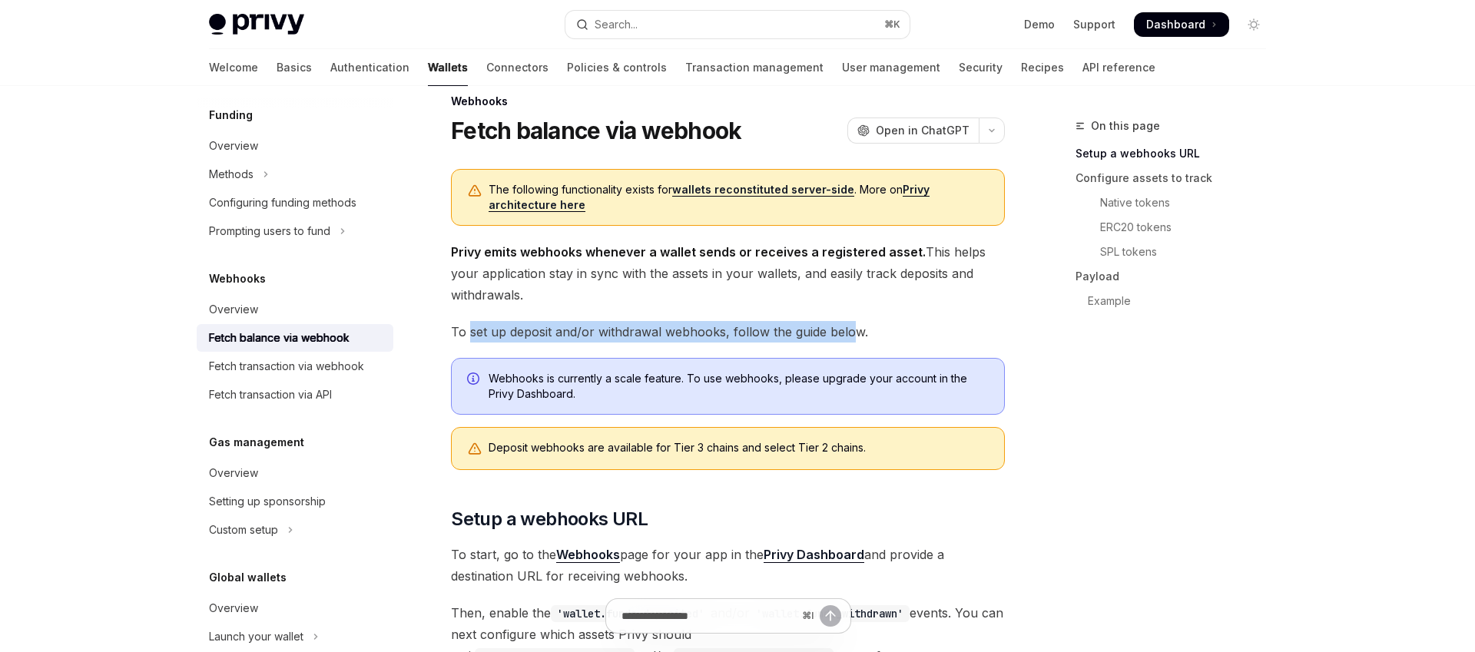
drag, startPoint x: 472, startPoint y: 333, endPoint x: 854, endPoint y: 332, distance: 382.7
click at [854, 332] on span "To set up deposit and/or withdrawal webhooks, follow the guide below." at bounding box center [728, 332] width 554 height 22
drag, startPoint x: 903, startPoint y: 333, endPoint x: 612, endPoint y: 331, distance: 291.2
click at [612, 331] on span "To set up deposit and/or withdrawal webhooks, follow the guide below." at bounding box center [728, 332] width 554 height 22
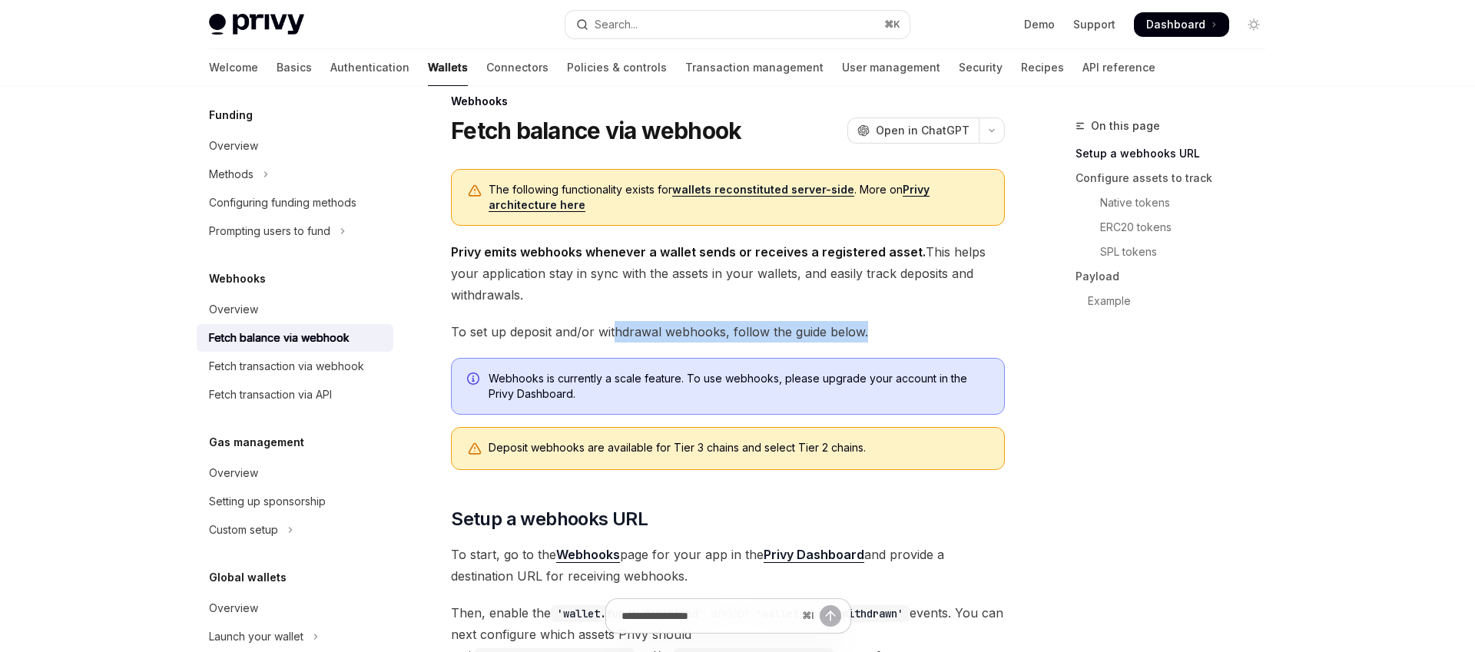
click at [611, 331] on span "To set up deposit and/or withdrawal webhooks, follow the guide below." at bounding box center [728, 332] width 554 height 22
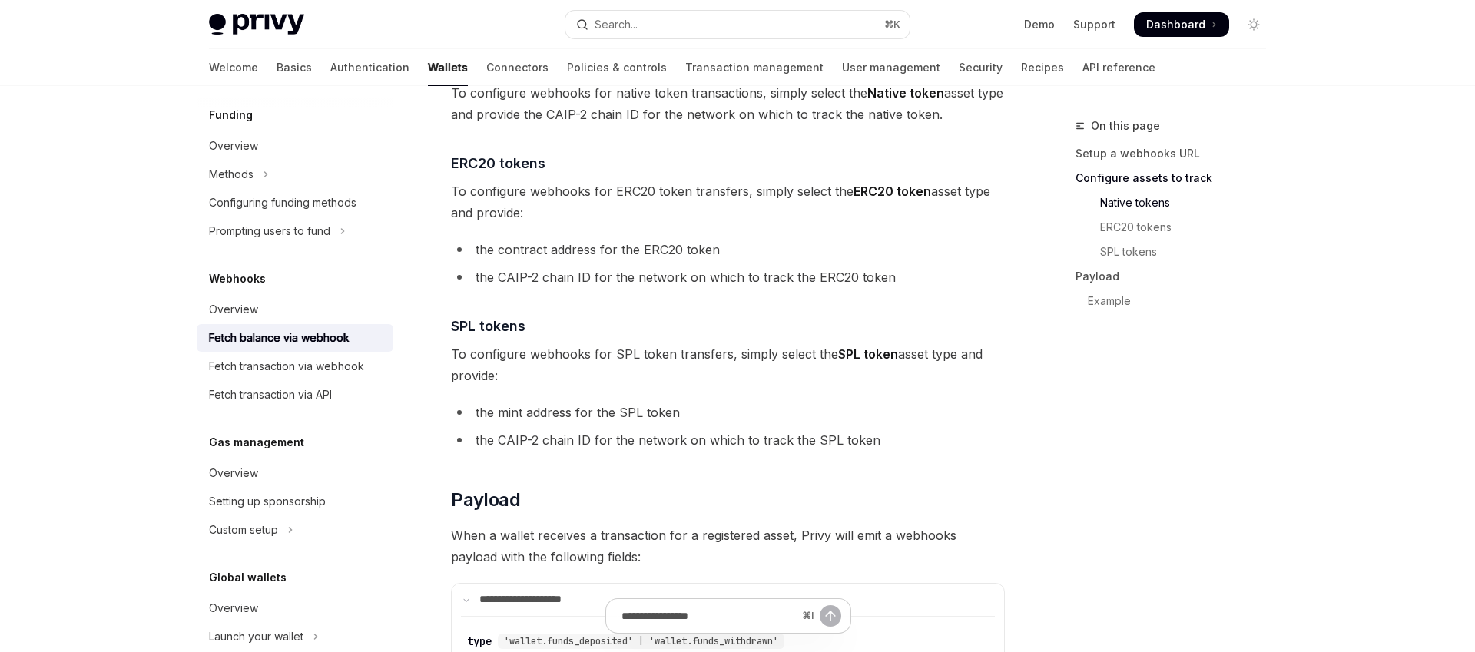
scroll to position [943, 0]
drag, startPoint x: 499, startPoint y: 237, endPoint x: 708, endPoint y: 242, distance: 209.1
click at [708, 242] on li "the contract address for the ERC20 token" at bounding box center [728, 248] width 554 height 22
drag, startPoint x: 453, startPoint y: 270, endPoint x: 628, endPoint y: 271, distance: 174.4
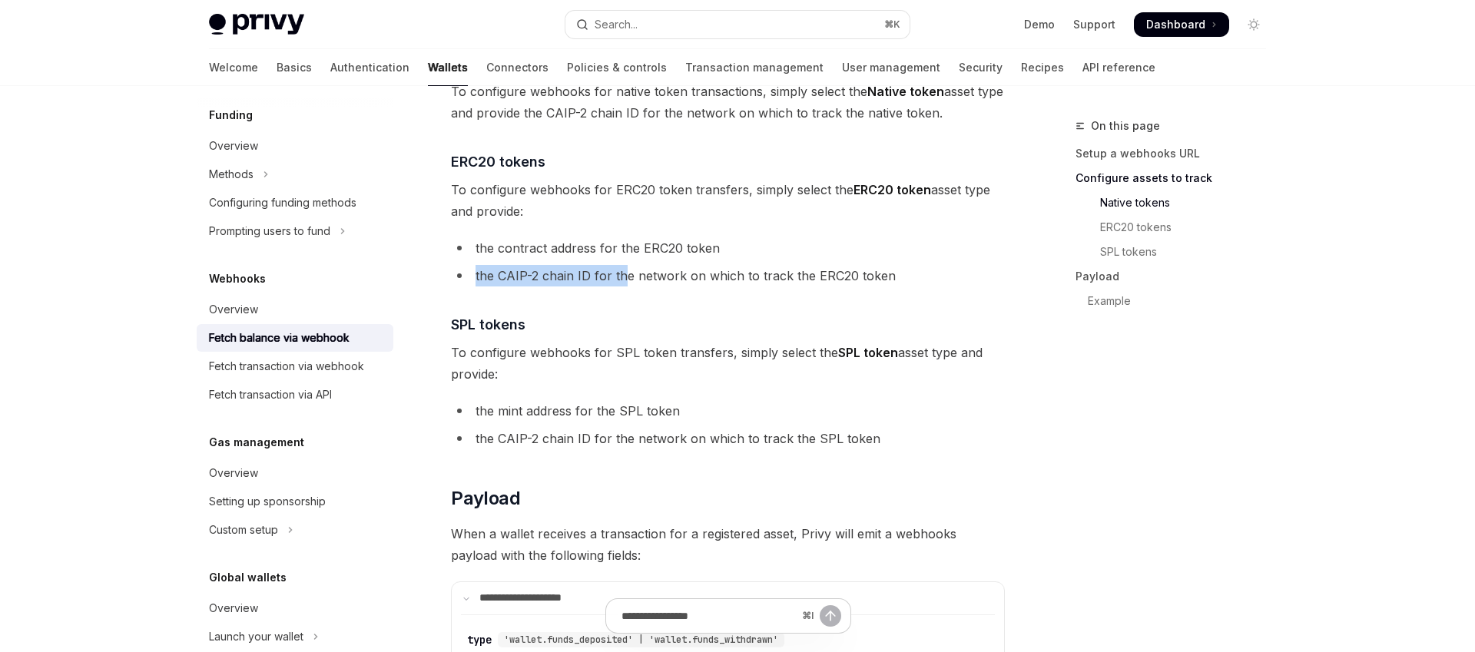
click at [628, 271] on li "the CAIP-2 chain ID for the network on which to track the ERC20 token" at bounding box center [728, 276] width 554 height 22
drag, startPoint x: 464, startPoint y: 191, endPoint x: 695, endPoint y: 207, distance: 231.0
click at [695, 207] on span "To configure webhooks for ERC20 token transfers, simply select the ERC20 token …" at bounding box center [728, 200] width 554 height 43
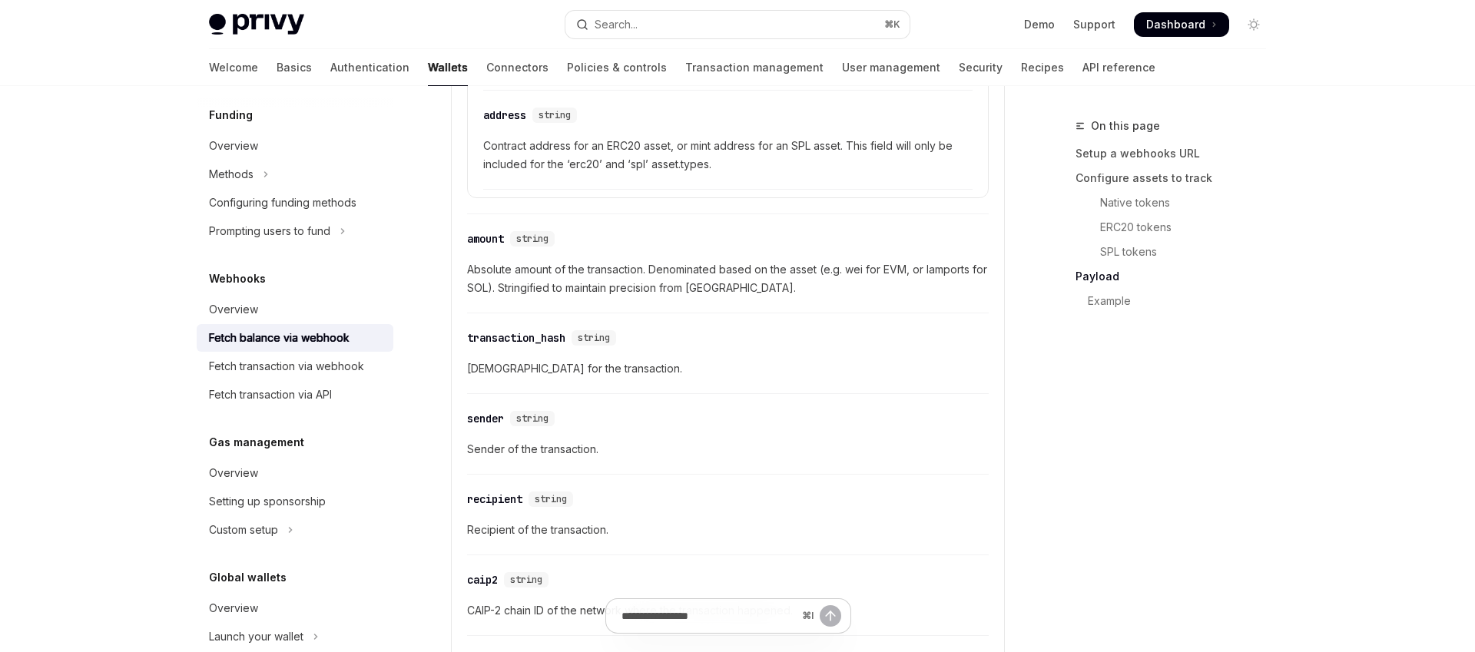
scroll to position [1823, 0]
drag, startPoint x: 659, startPoint y: 264, endPoint x: 726, endPoint y: 266, distance: 67.6
click at [726, 266] on span "Absolute amount of the transaction. Denominated based on the asset (e.g. wei fo…" at bounding box center [728, 275] width 522 height 37
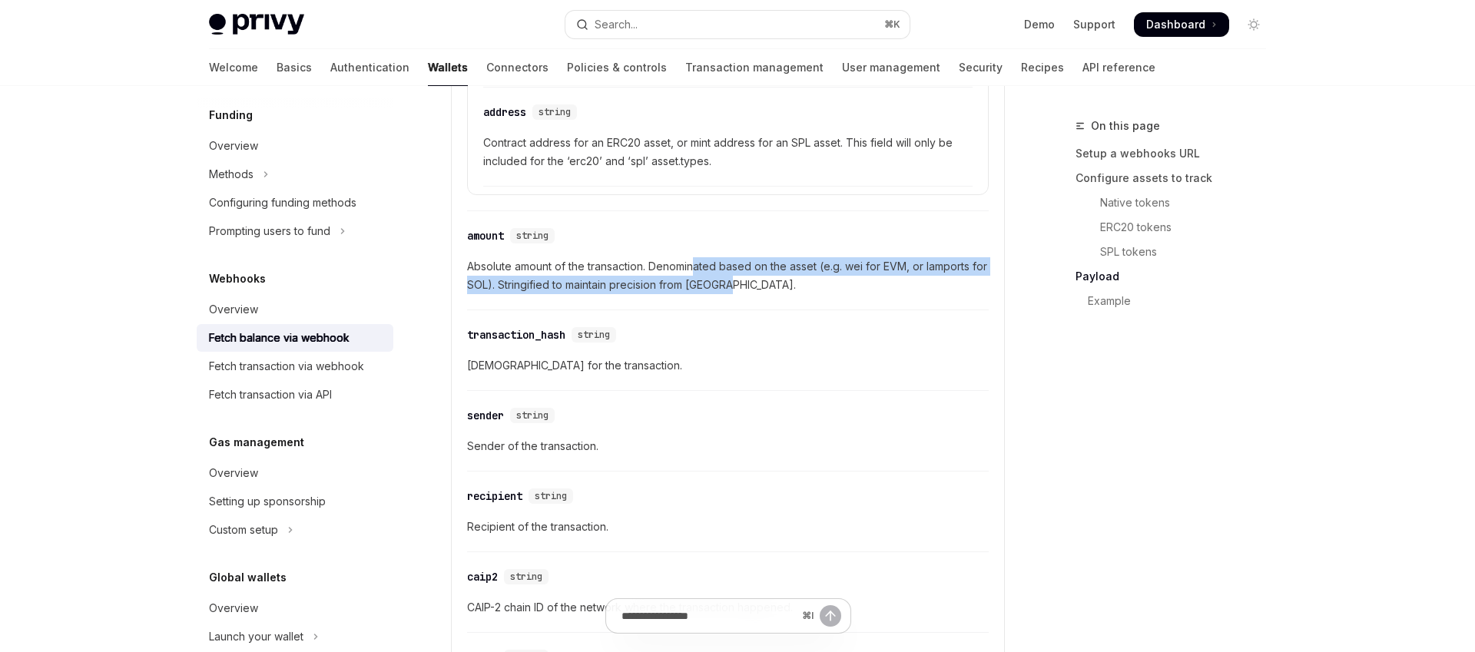
drag, startPoint x: 697, startPoint y: 271, endPoint x: 828, endPoint y: 282, distance: 131.8
click at [828, 282] on span "Absolute amount of the transaction. Denominated based on the asset (e.g. wei fo…" at bounding box center [728, 275] width 522 height 37
click at [828, 283] on span "Absolute amount of the transaction. Denominated based on the asset (e.g. wei fo…" at bounding box center [728, 275] width 522 height 37
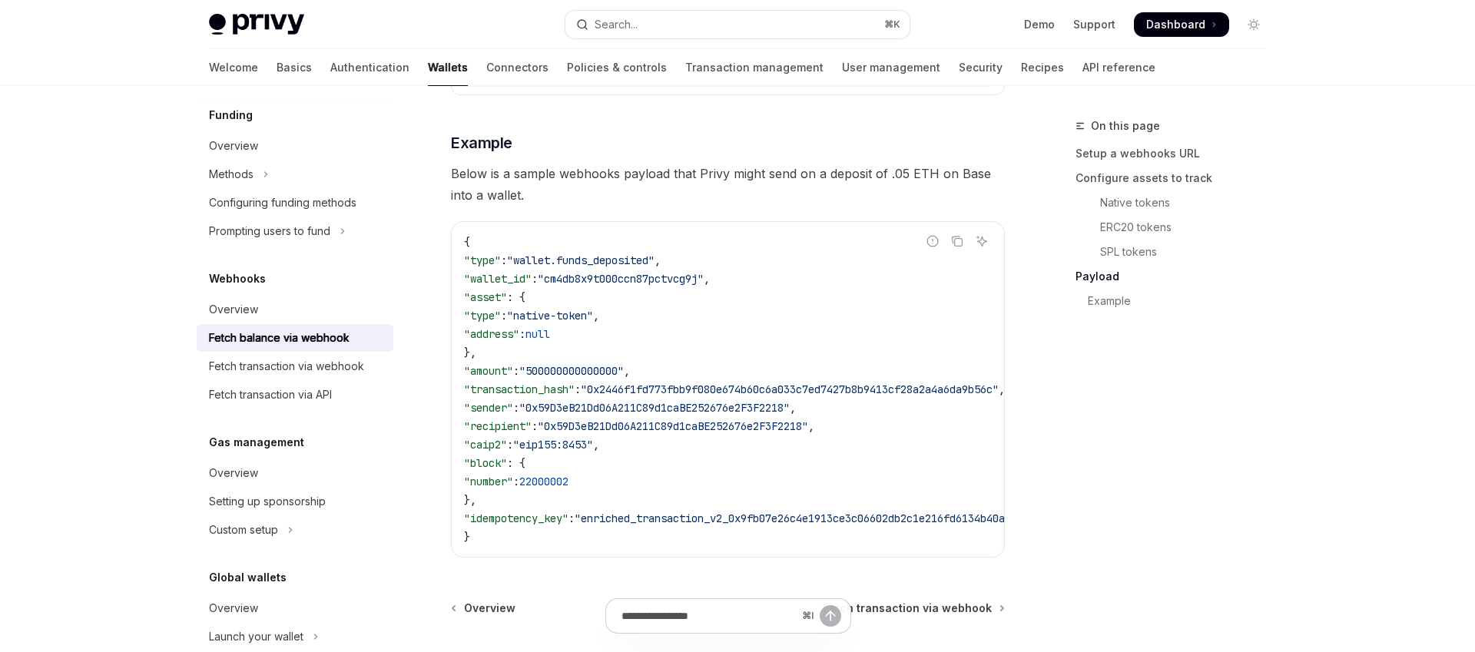
scroll to position [2685, 0]
click at [507, 297] on span ""asset"" at bounding box center [485, 297] width 43 height 14
click at [582, 370] on span ""500000000000000"" at bounding box center [571, 370] width 105 height 14
click at [660, 385] on span ""0x2446f1fd773fbb9f080e674b60c6a033c7ed7427b8b9413cf28a2a4a6da9b56c"" at bounding box center [790, 389] width 418 height 14
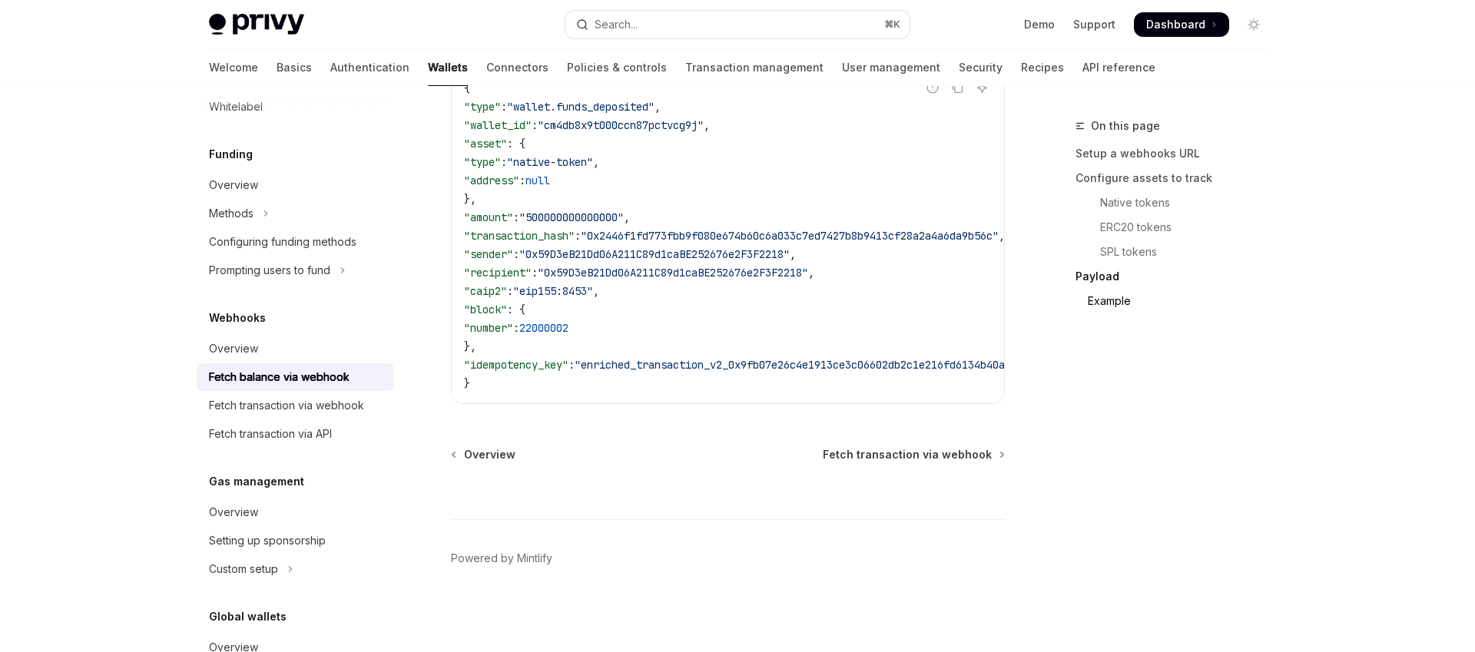
scroll to position [669, 0]
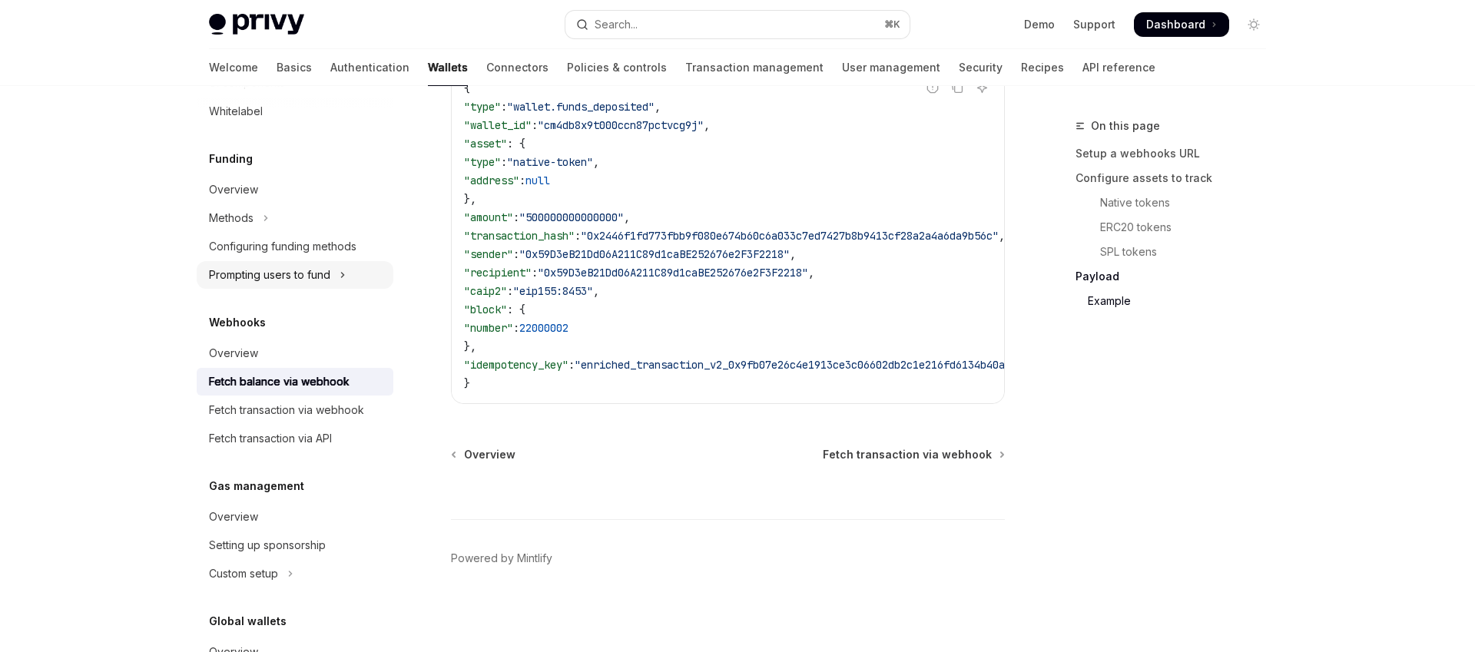
click at [285, 274] on div "Prompting users to fund" at bounding box center [269, 275] width 121 height 18
type textarea "*"
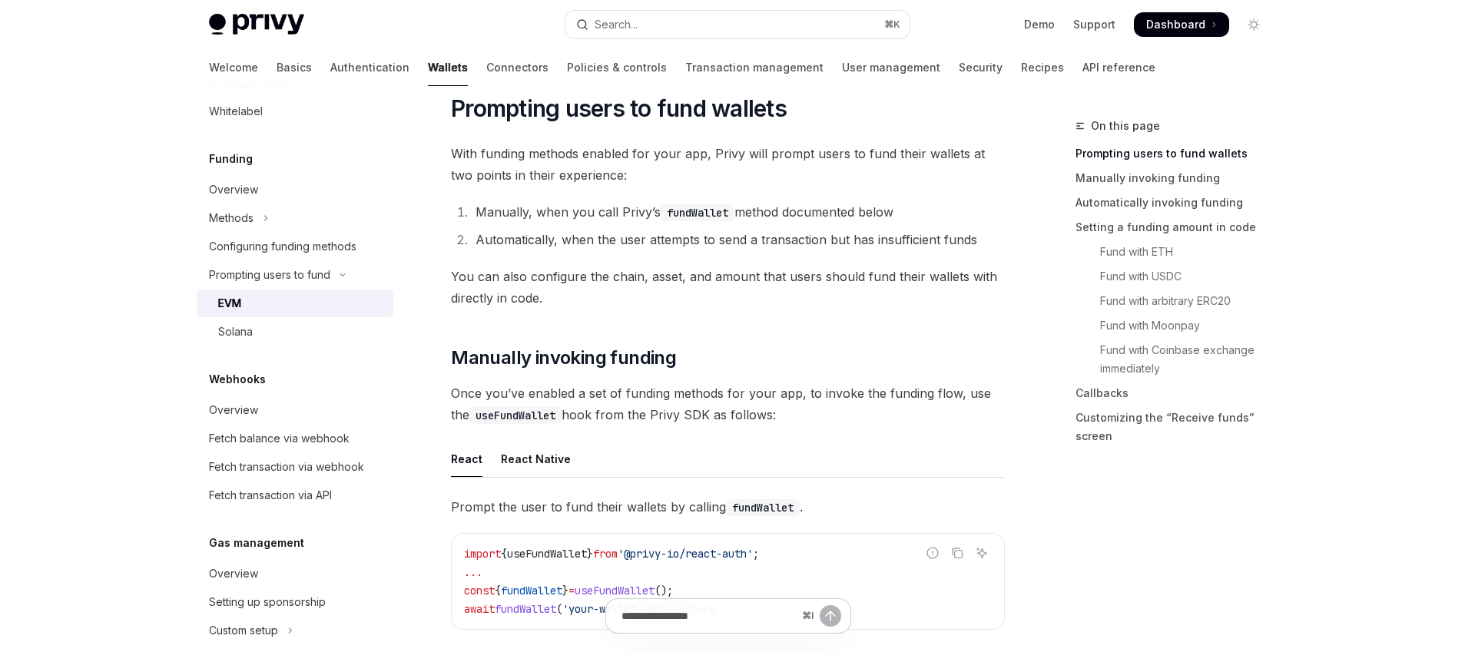
scroll to position [187, 0]
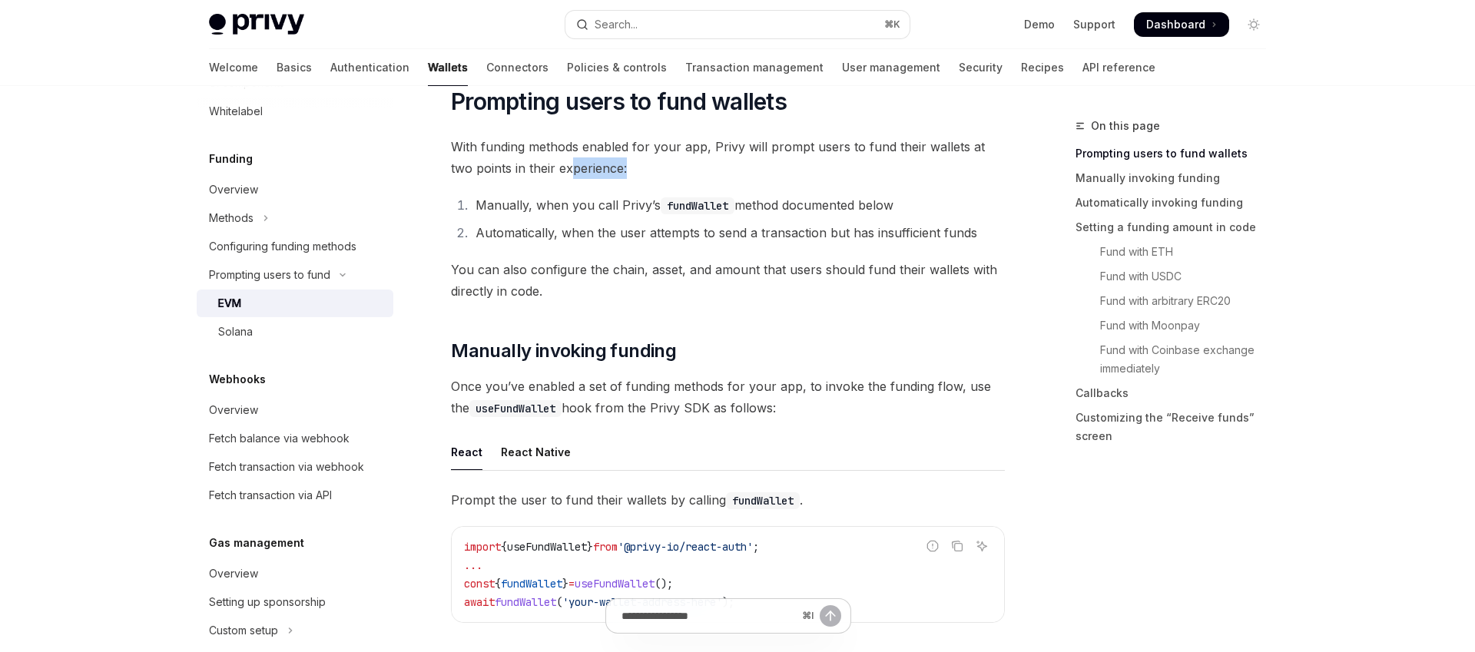
drag, startPoint x: 551, startPoint y: 168, endPoint x: 634, endPoint y: 180, distance: 83.9
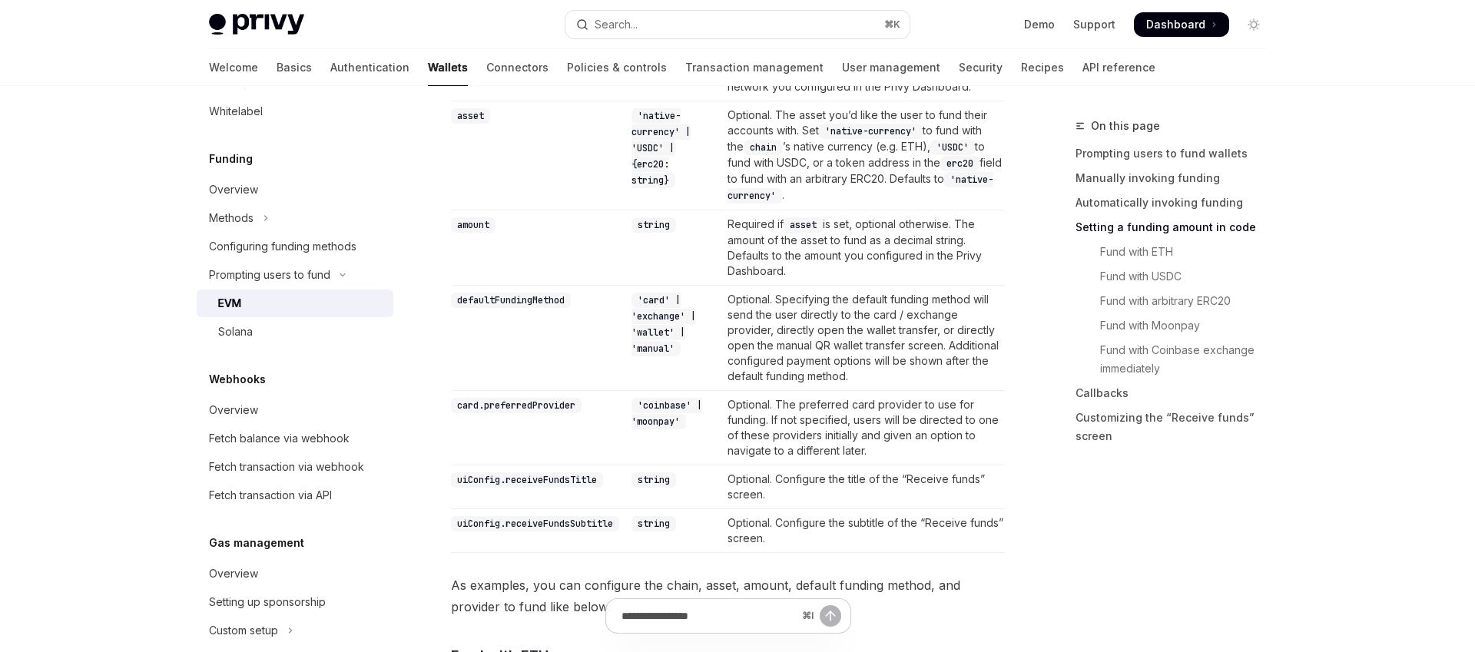
scroll to position [1549, 0]
click at [884, 281] on td "Required if asset is set, optional otherwise. The amount of the asset to fund a…" at bounding box center [864, 245] width 284 height 75
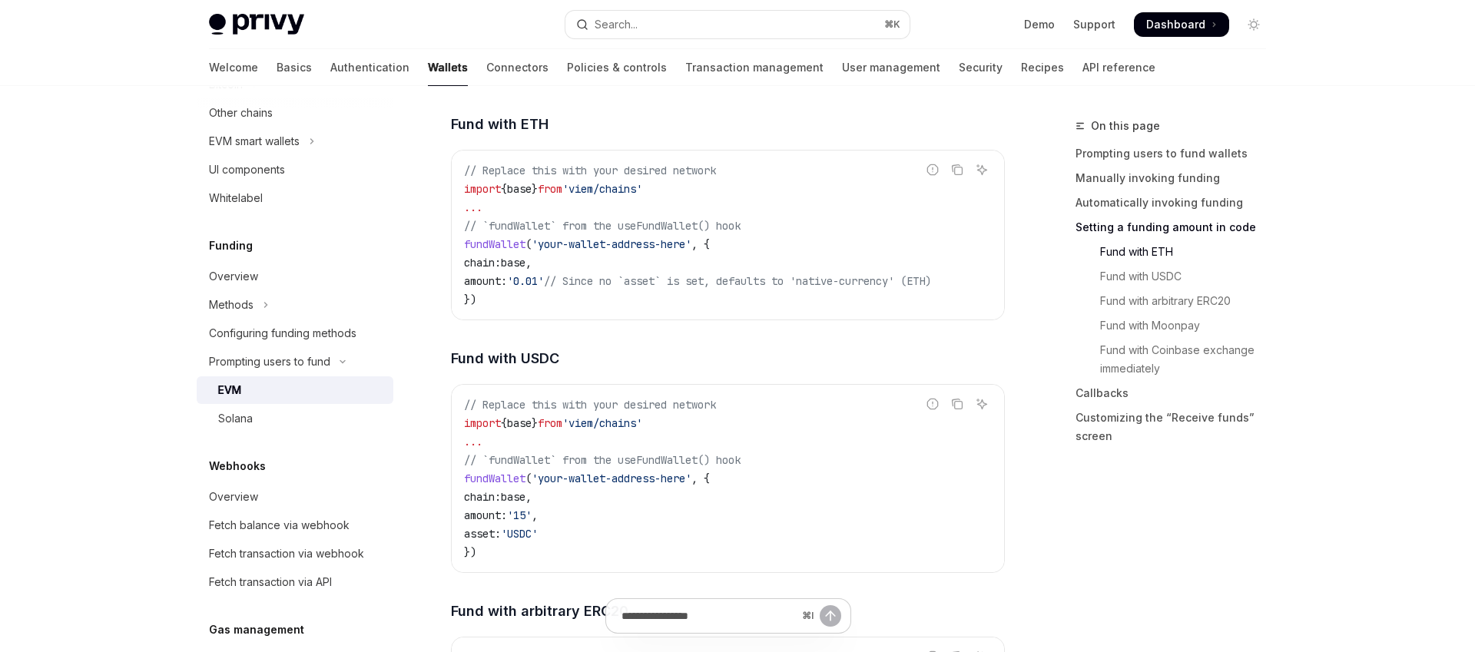
scroll to position [2091, 0]
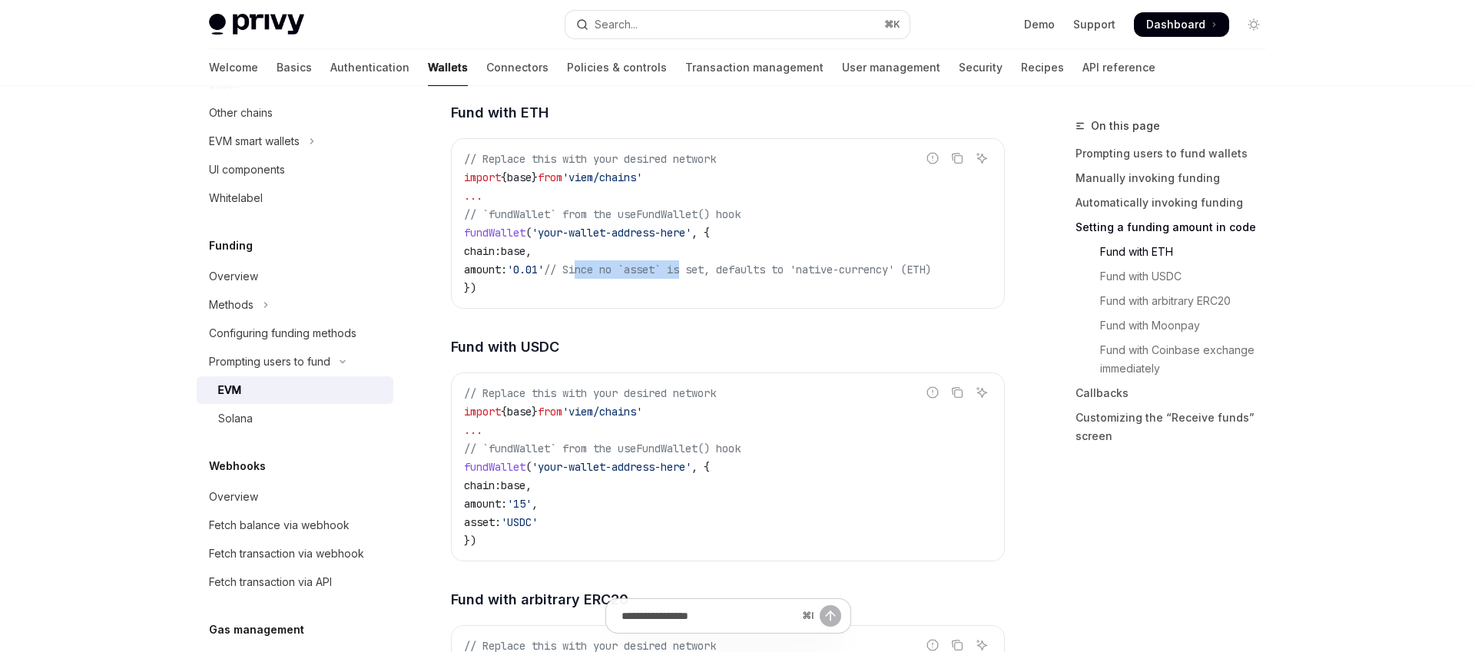
drag, startPoint x: 672, startPoint y: 270, endPoint x: 734, endPoint y: 274, distance: 61.6
click at [712, 274] on span "// Since no `asset` is set, defaults to 'native-currency' (ETH)" at bounding box center [737, 270] width 387 height 14
click at [734, 274] on span "// Since no `asset` is set, defaults to 'native-currency' (ETH)" at bounding box center [737, 270] width 387 height 14
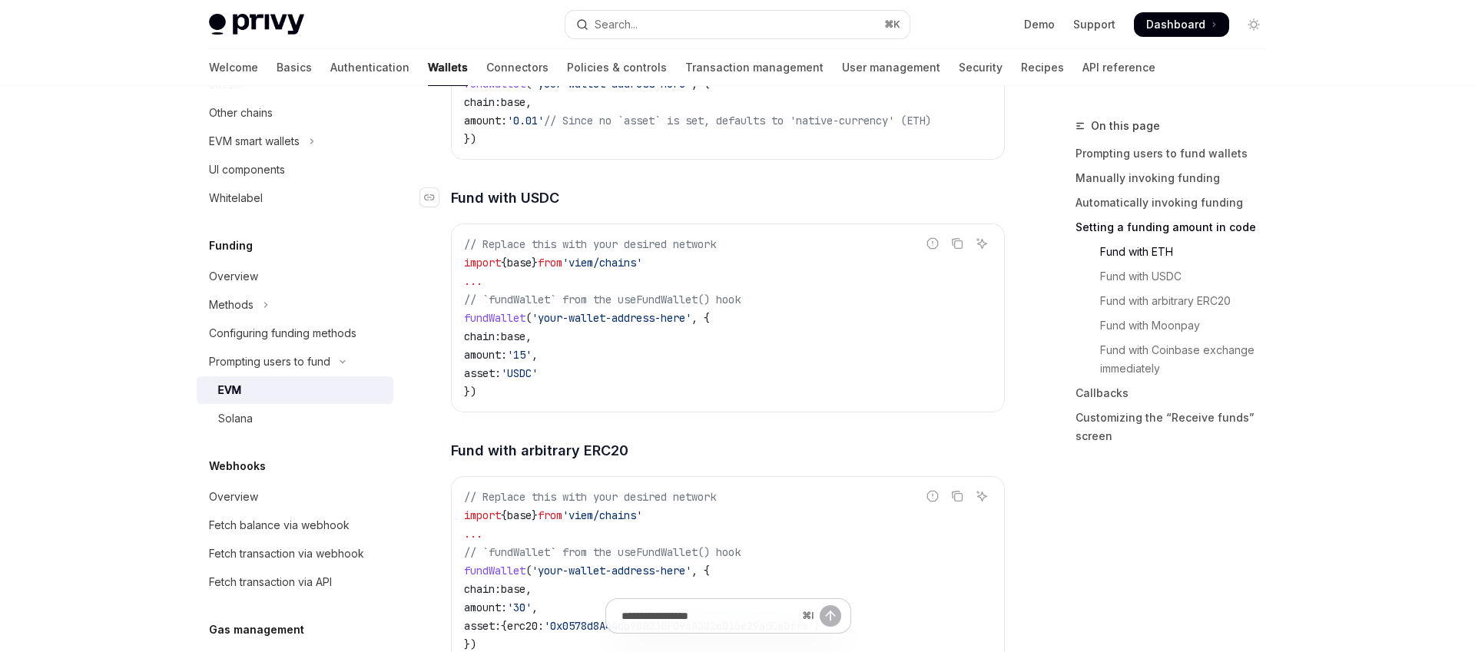
scroll to position [2263, 0]
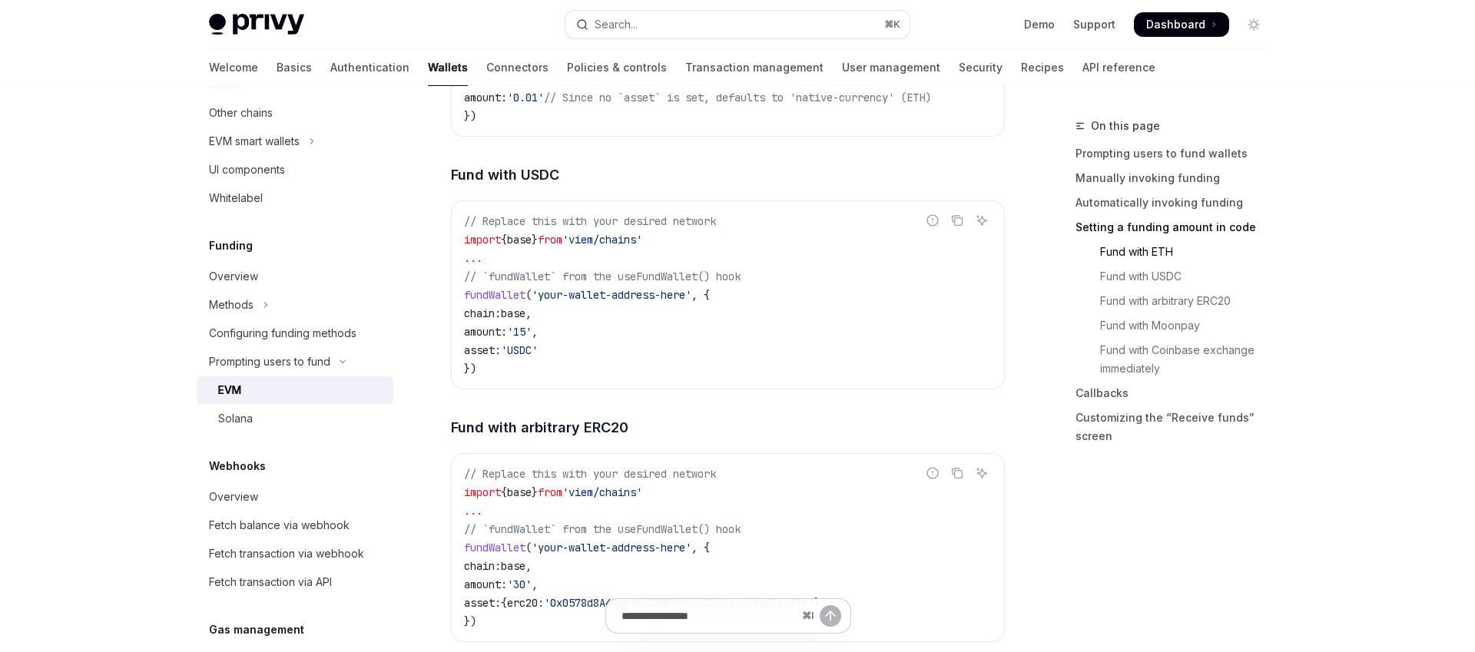
drag, startPoint x: 586, startPoint y: 355, endPoint x: 455, endPoint y: 326, distance: 134.6
click at [455, 326] on div "// Replace this with your desired network import { base } from 'viem/chains' ..…" at bounding box center [728, 294] width 552 height 187
drag, startPoint x: 463, startPoint y: 300, endPoint x: 527, endPoint y: 377, distance: 100.9
click at [527, 377] on div "// Replace this with your desired network import { base } from 'viem/chains' ..…" at bounding box center [728, 294] width 552 height 187
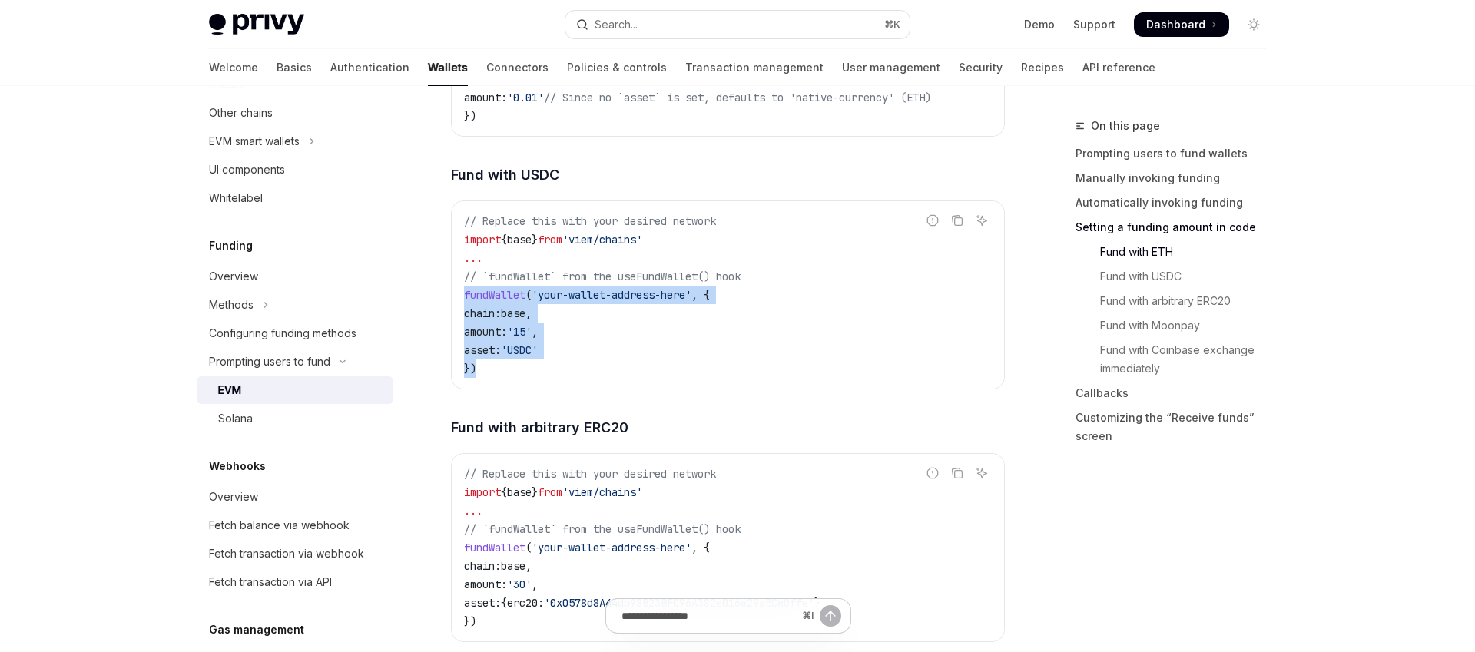
click at [527, 377] on code "// Replace this with your desired network import { base } from 'viem/chains' ..…" at bounding box center [728, 295] width 528 height 166
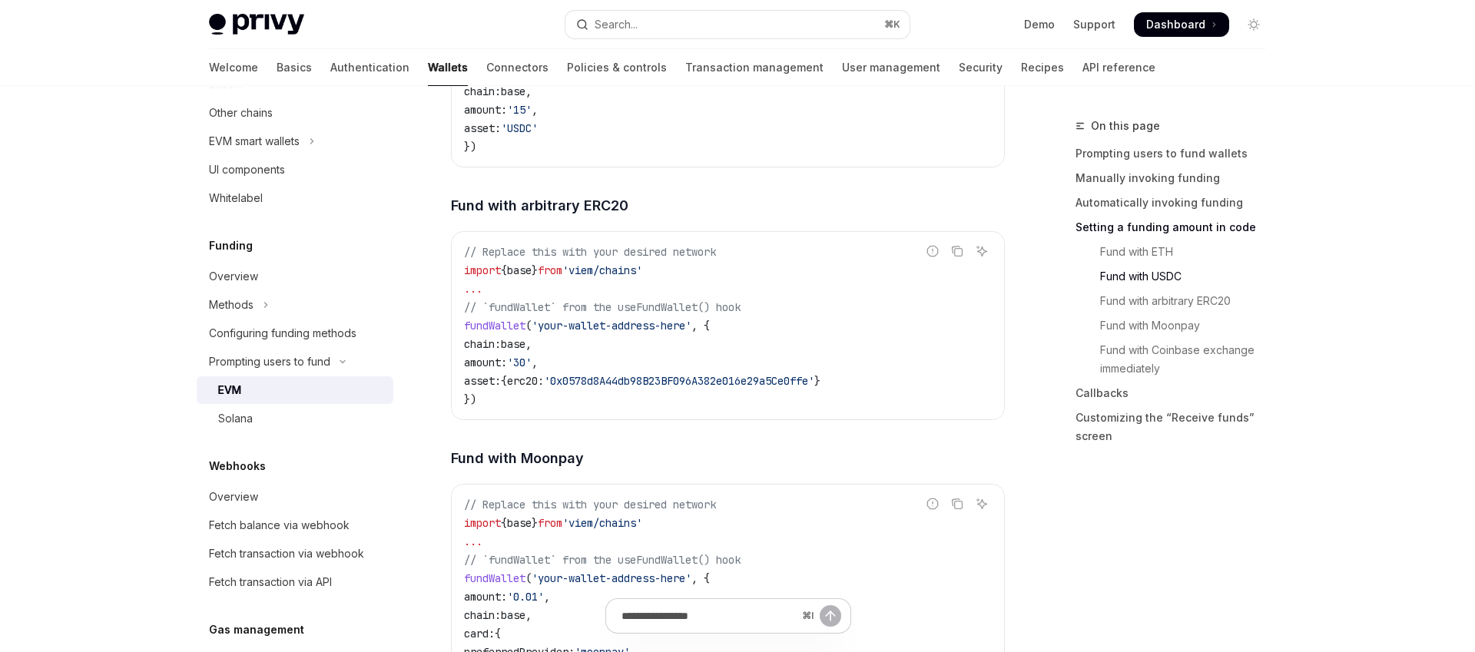
scroll to position [2501, 0]
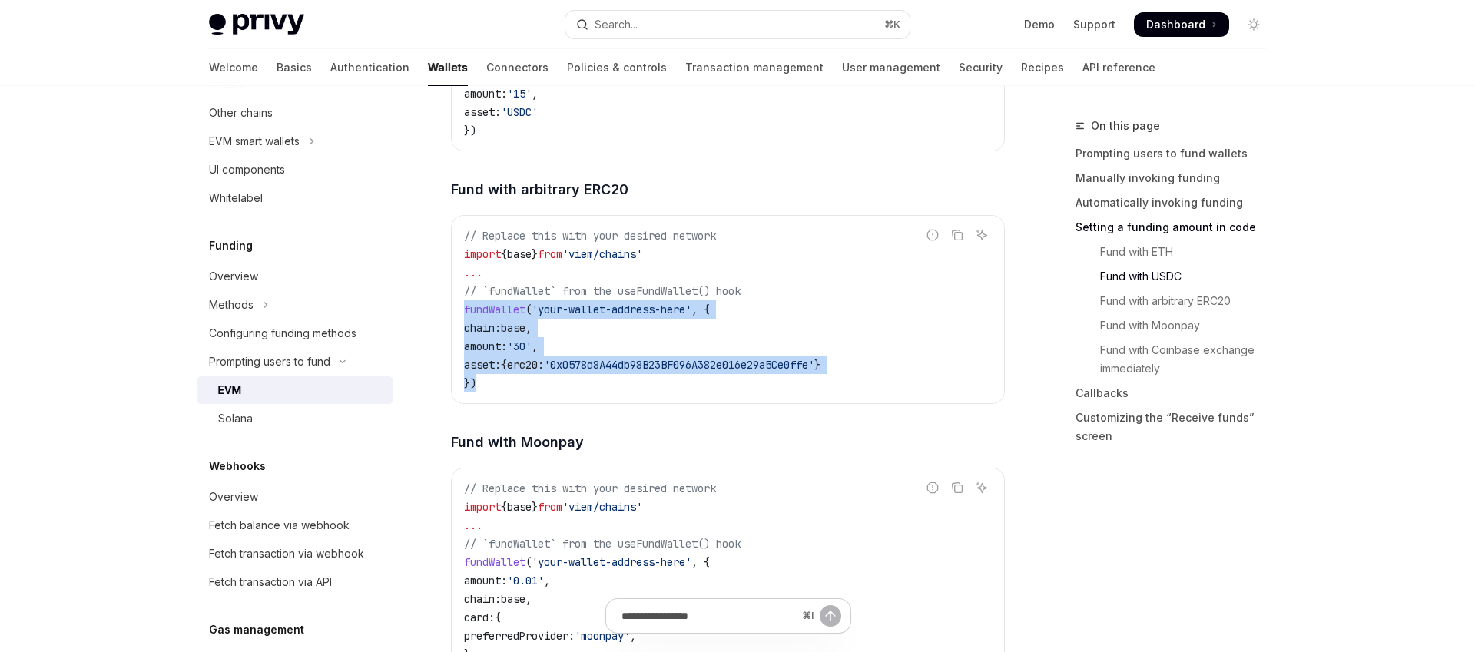
drag, startPoint x: 463, startPoint y: 317, endPoint x: 503, endPoint y: 391, distance: 83.5
click at [503, 391] on code "// Replace this with your desired network import { base } from 'viem/chains' ..…" at bounding box center [728, 310] width 528 height 166
drag, startPoint x: 544, startPoint y: 392, endPoint x: 438, endPoint y: 305, distance: 137.1
click at [438, 305] on div "Prompting users to fund EVM OpenAI Open in ChatGPT OpenAI Open in ChatGPT This …" at bounding box center [584, 416] width 848 height 5600
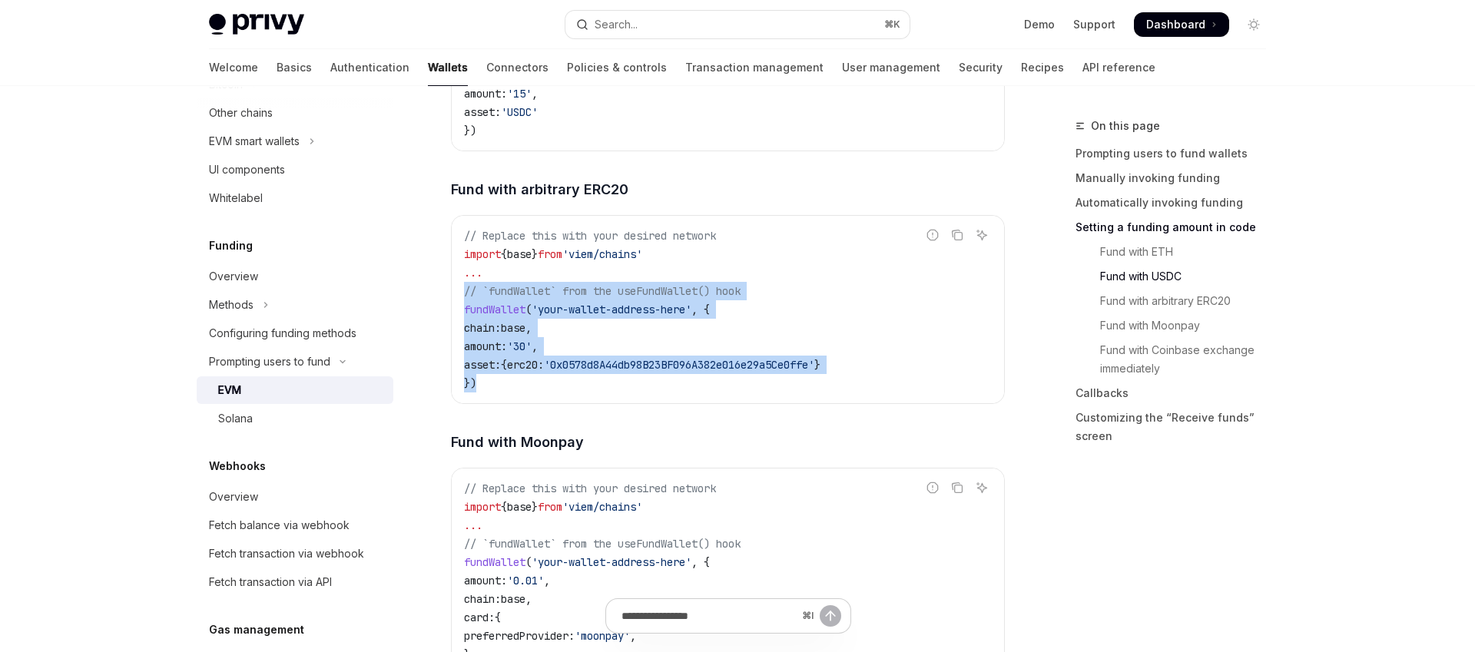
click at [438, 305] on div "Prompting users to fund EVM OpenAI Open in ChatGPT OpenAI Open in ChatGPT This …" at bounding box center [584, 416] width 848 height 5600
drag, startPoint x: 464, startPoint y: 292, endPoint x: 503, endPoint y: 386, distance: 101.6
click at [503, 386] on code "// Replace this with your desired network import { base } from 'viem/chains' ..…" at bounding box center [728, 310] width 528 height 166
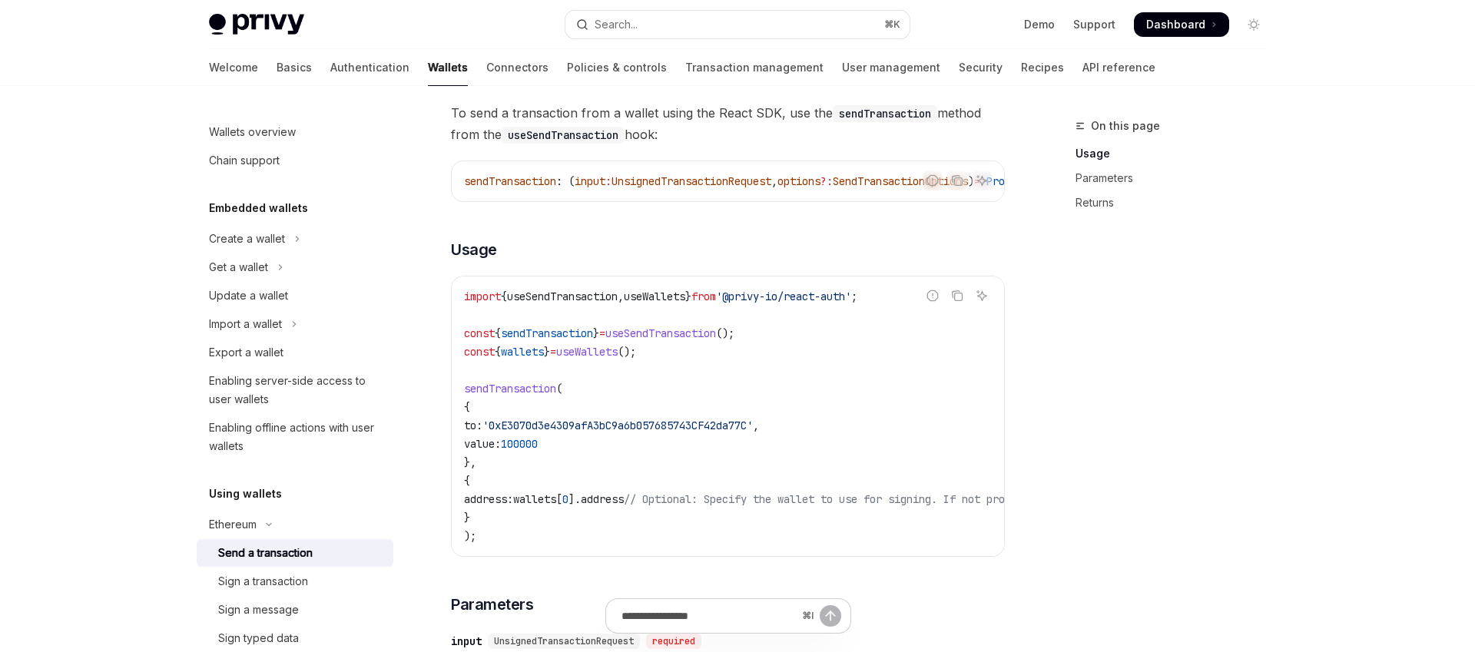
scroll to position [155, 0]
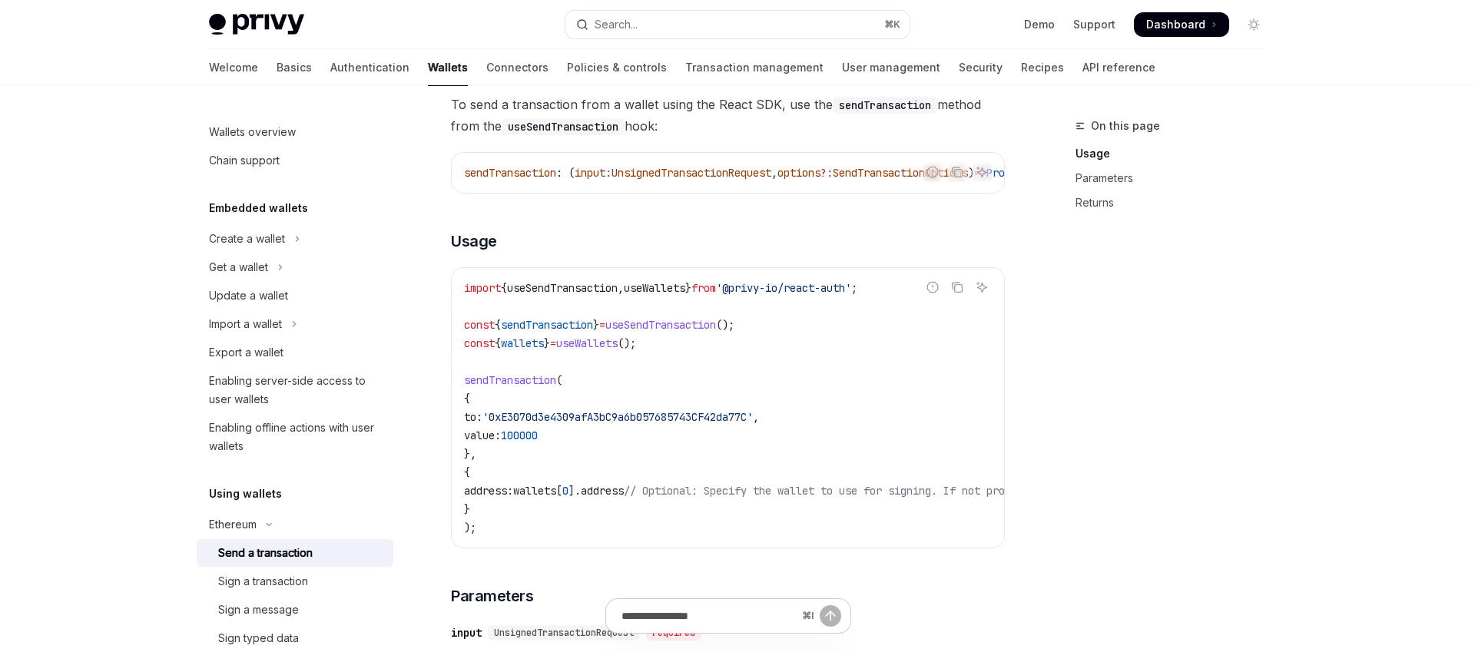
click at [609, 260] on div "To send a transaction from a wallet using the React SDK, use the sendTransactio…" at bounding box center [728, 637] width 554 height 1087
drag, startPoint x: 482, startPoint y: 383, endPoint x: 521, endPoint y: 468, distance: 93.9
click at [521, 468] on code "import { useSendTransaction , useWallets } from '@privy-io/react-auth' ; const …" at bounding box center [866, 408] width 805 height 258
click at [535, 418] on span "'0xE3070d3e4309afA3bC9a6b057685743CF42da77C'" at bounding box center [618, 417] width 270 height 14
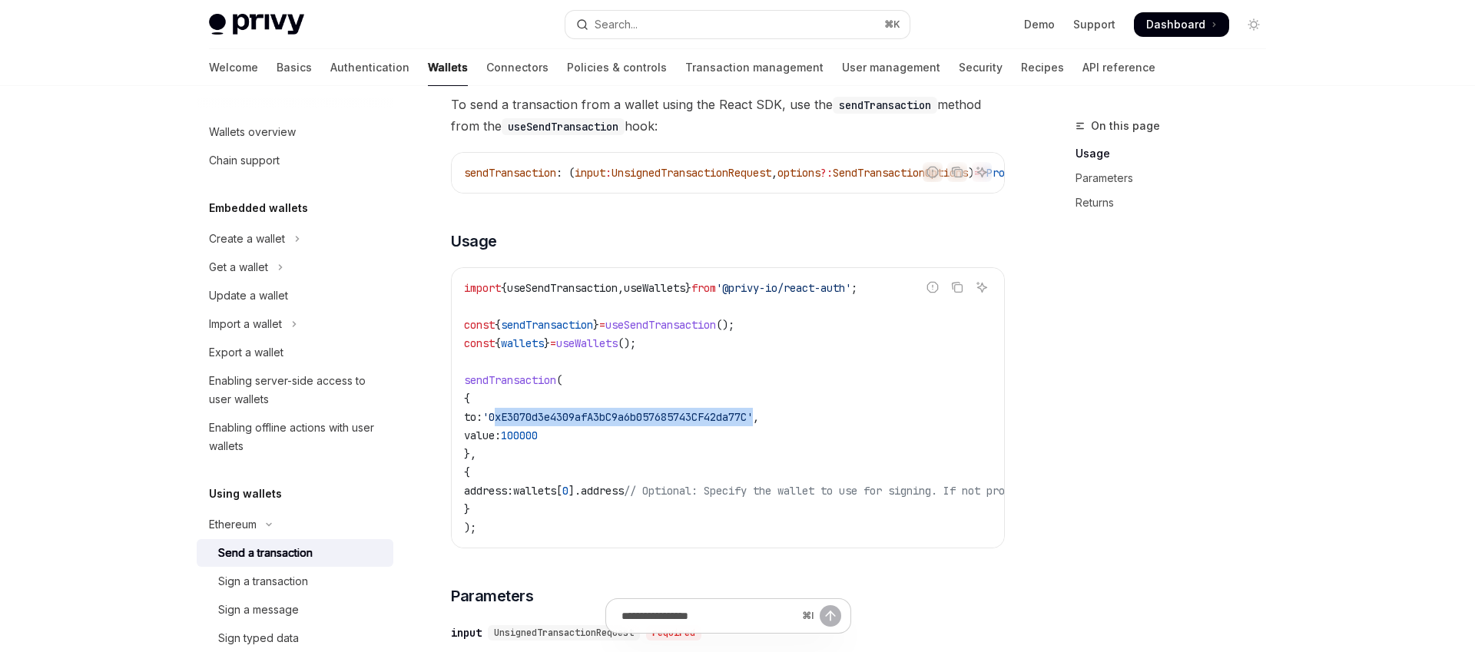
click at [535, 418] on span "'0xE3070d3e4309afA3bC9a6b057685743CF42da77C'" at bounding box center [618, 417] width 270 height 14
click at [592, 437] on code "import { useSendTransaction , useWallets } from '@privy-io/react-auth' ; const …" at bounding box center [866, 408] width 805 height 258
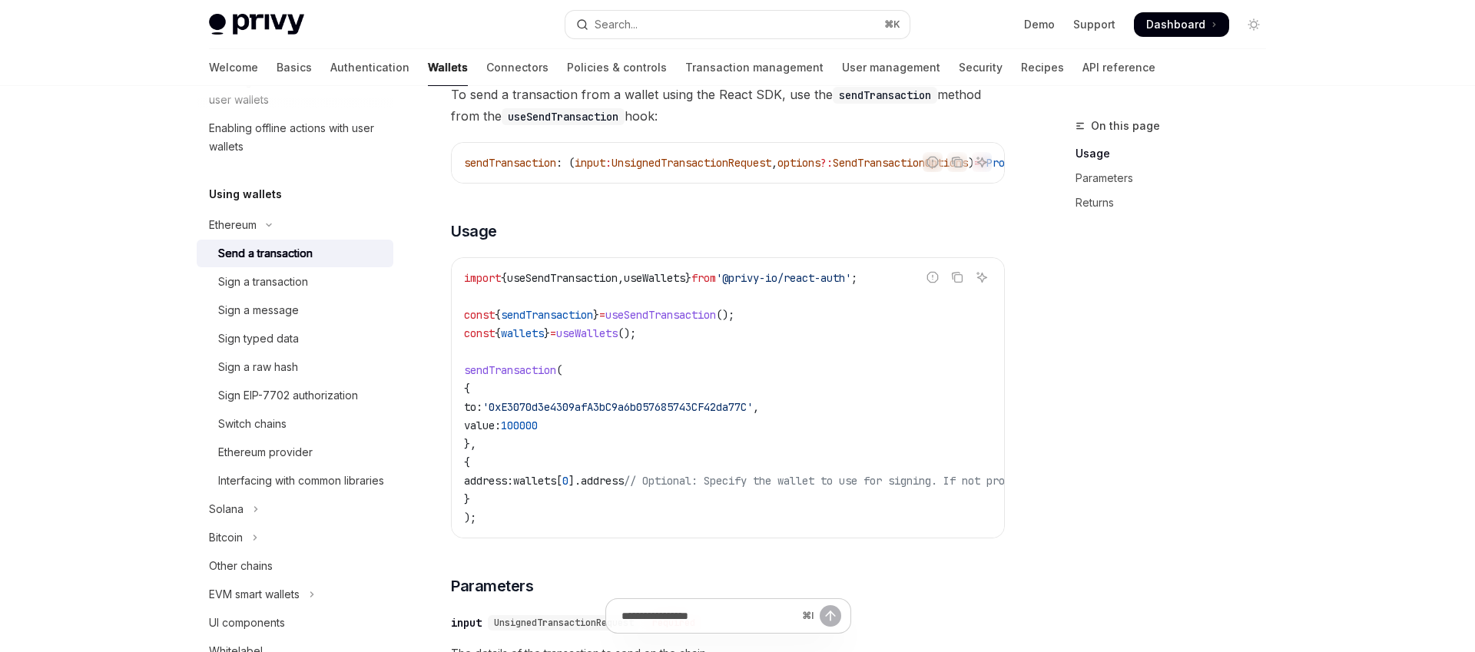
scroll to position [161, 0]
